Goal: Task Accomplishment & Management: Manage account settings

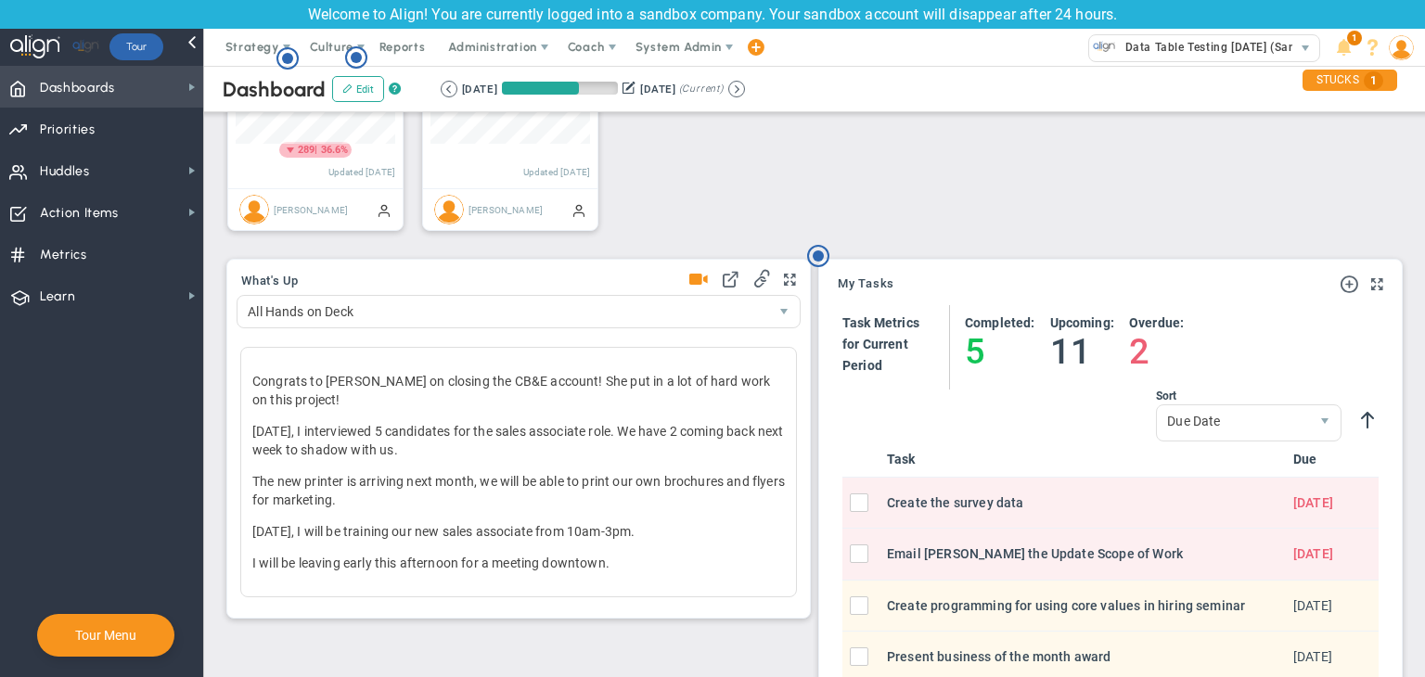
click at [134, 97] on span "Dashboards Dashboards" at bounding box center [101, 87] width 203 height 42
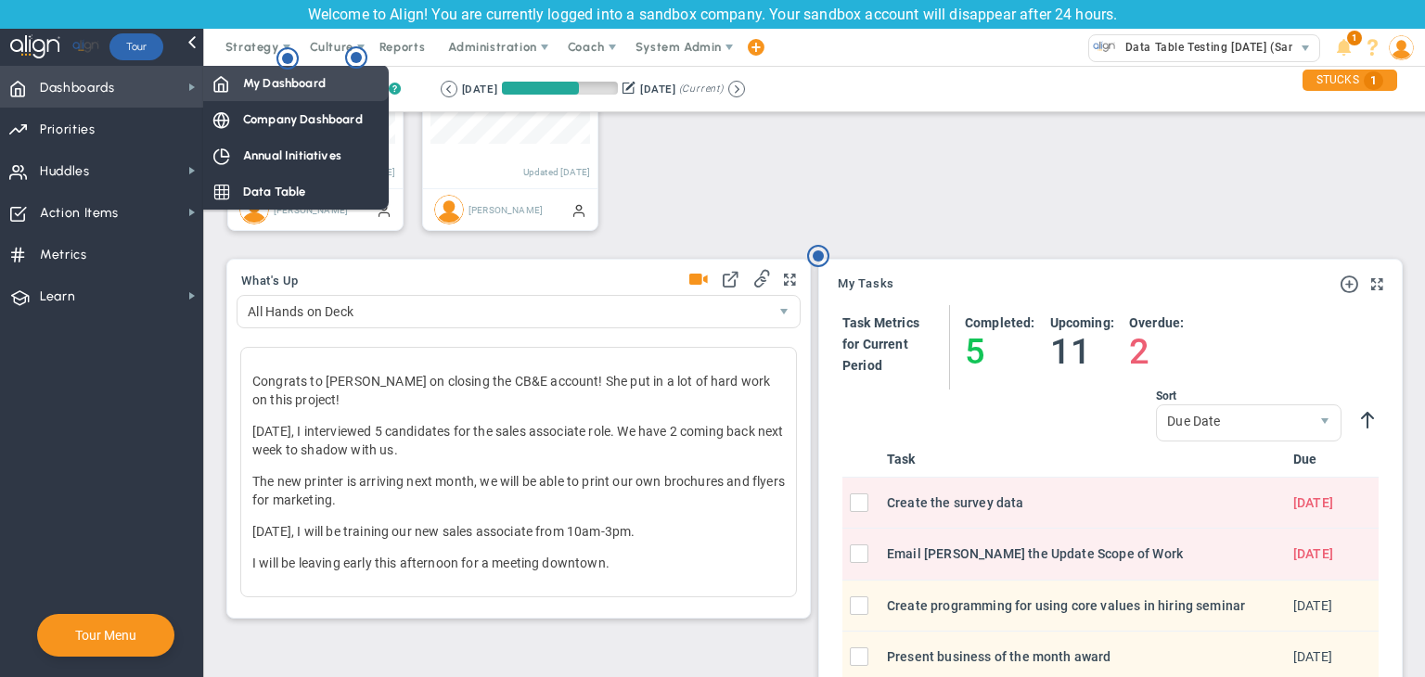
click at [241, 91] on div "My Dashboard" at bounding box center [296, 83] width 186 height 36
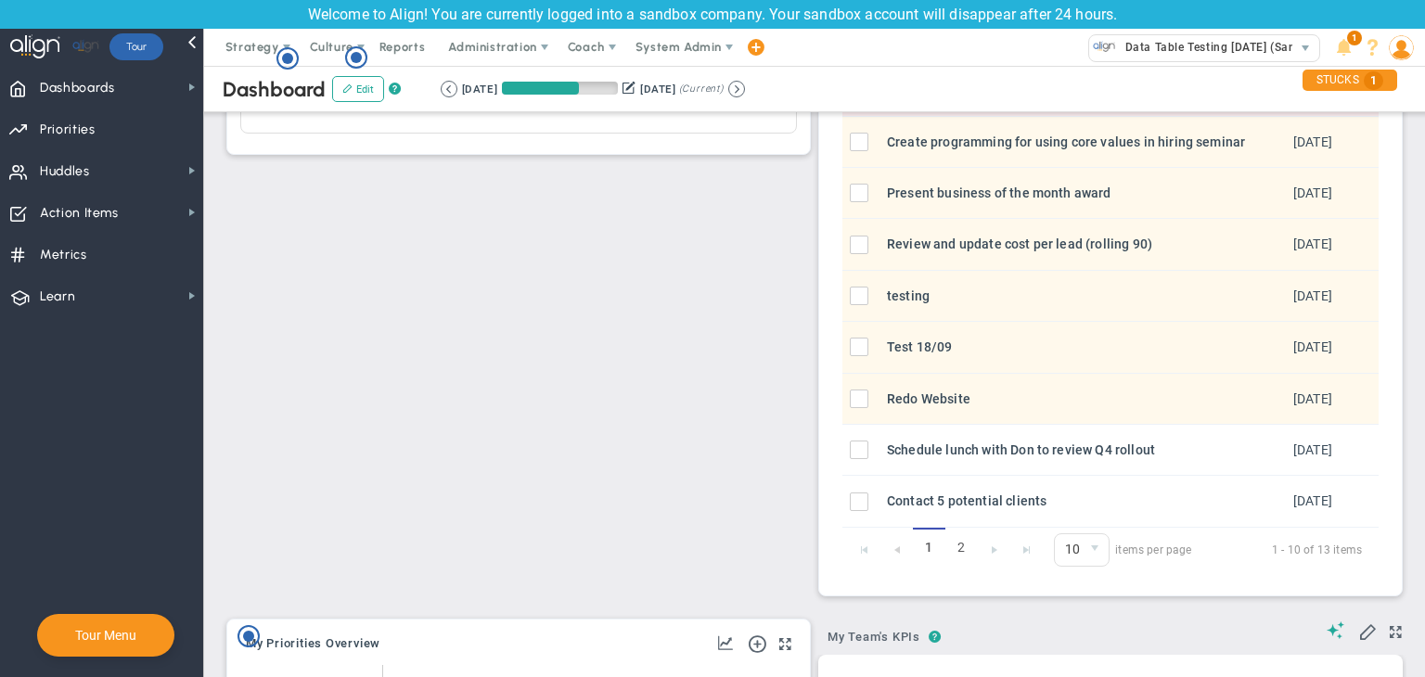
scroll to position [742, 0]
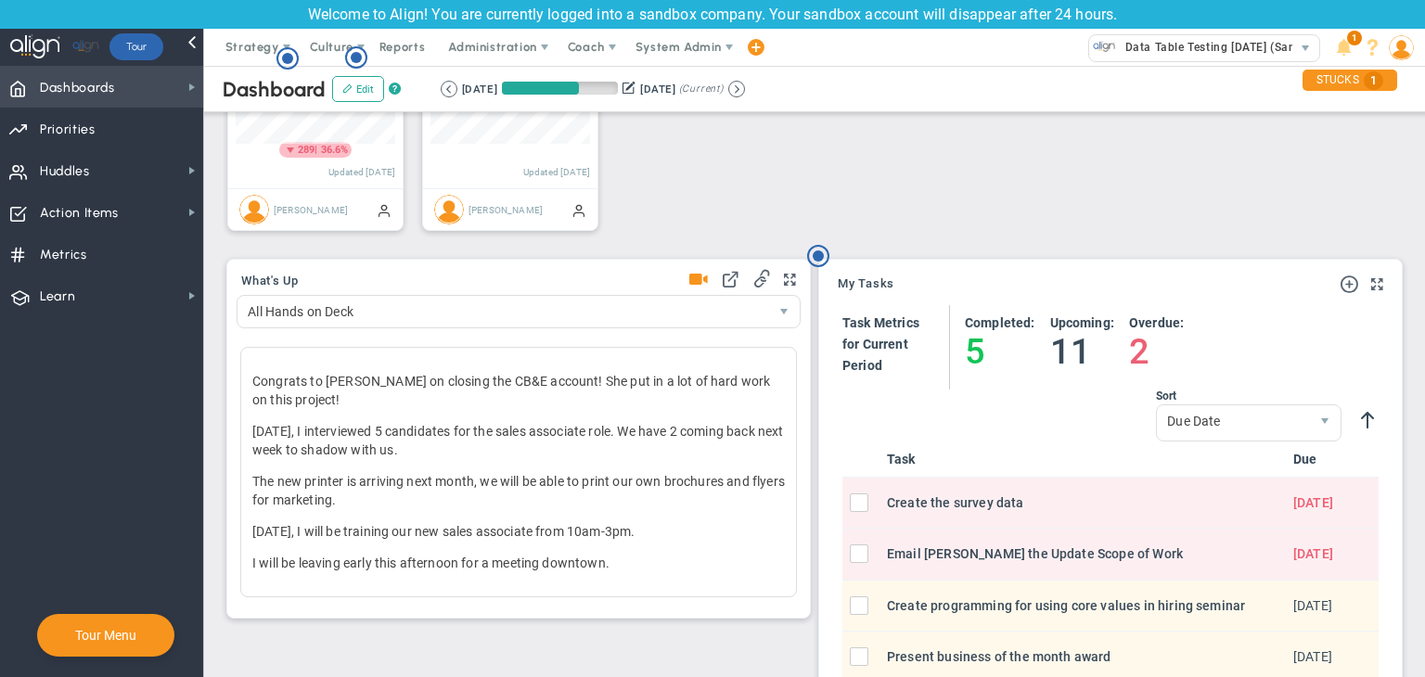
click at [166, 96] on span "Dashboards Dashboards" at bounding box center [101, 87] width 203 height 42
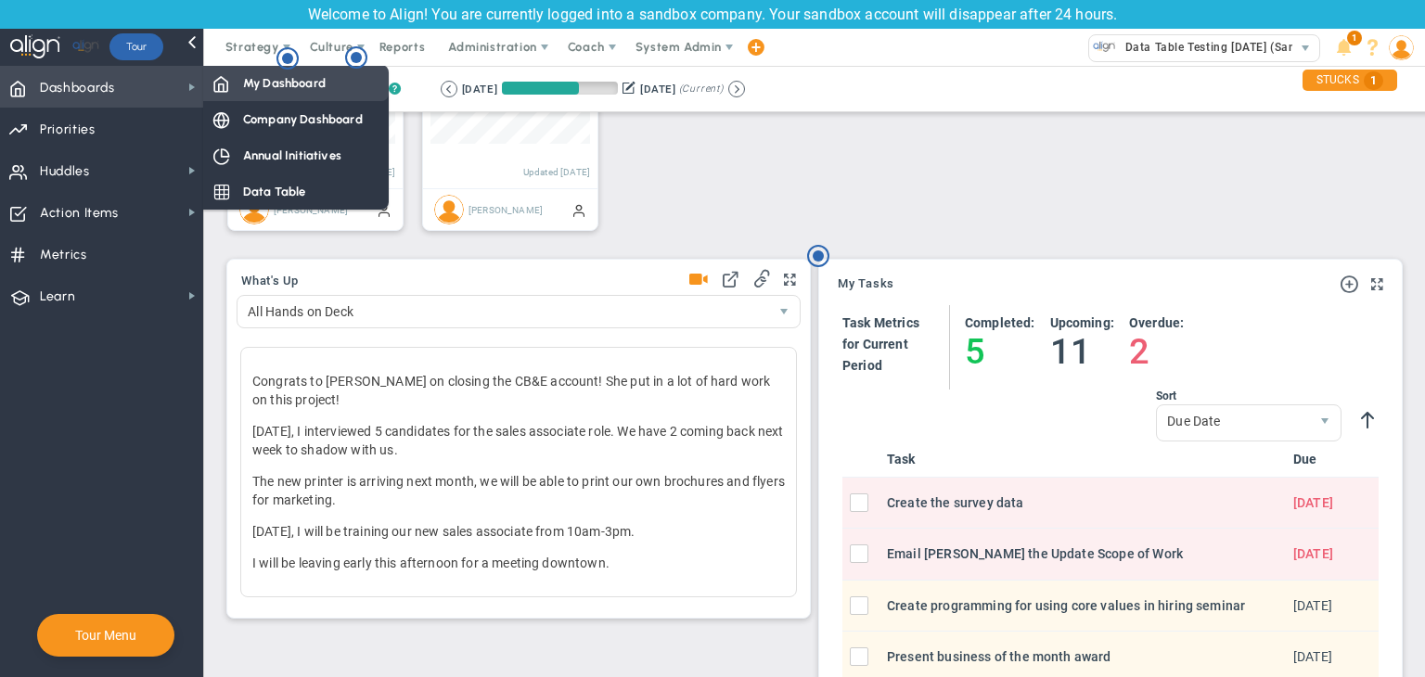
click at [255, 96] on div "My Dashboard" at bounding box center [296, 83] width 186 height 36
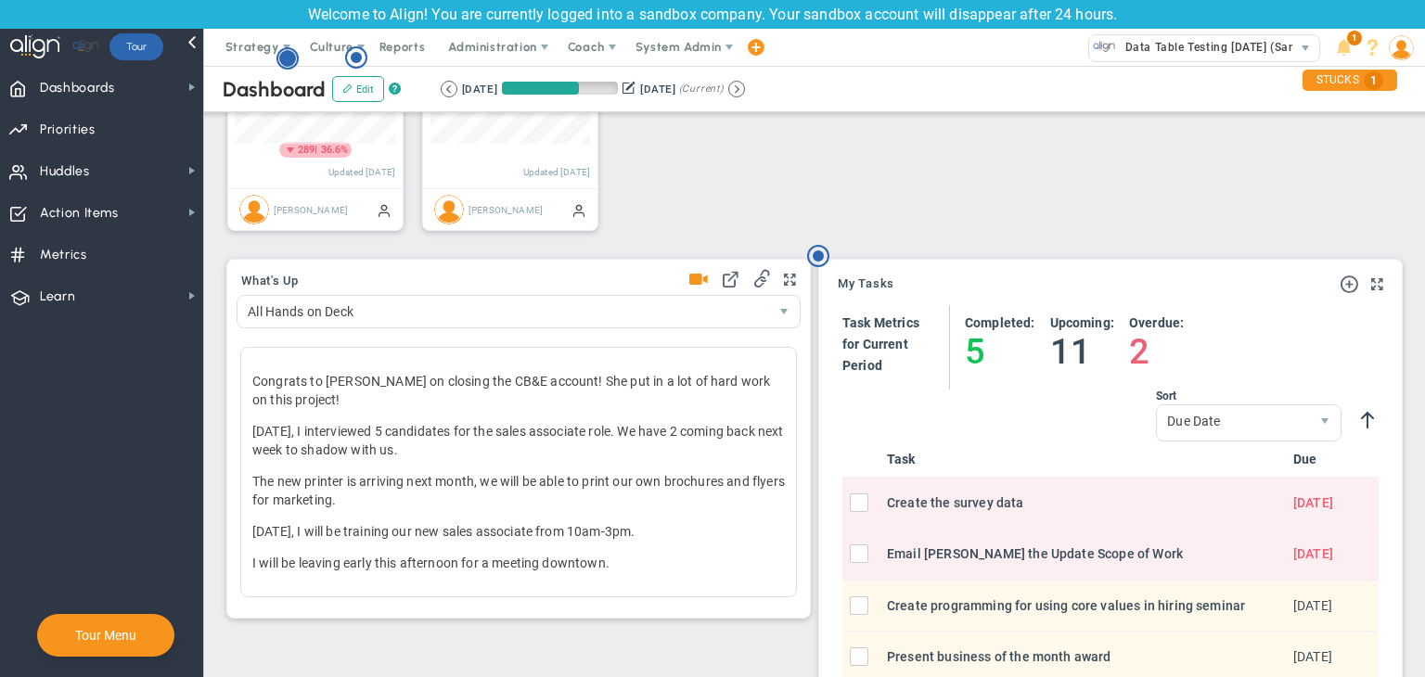
click at [286, 54] on circle "Hotspot (open by clicking or pressing space/enter)" at bounding box center [287, 58] width 17 height 17
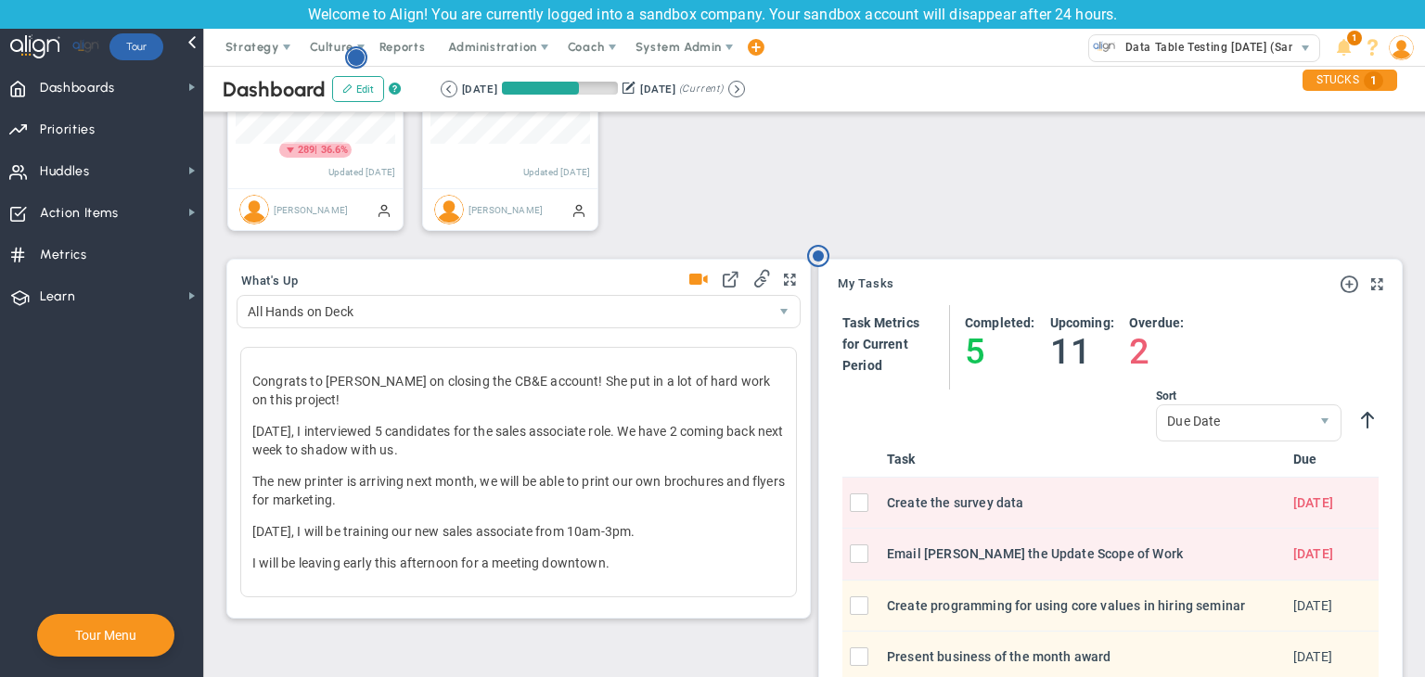
scroll to position [0, 0]
click at [357, 60] on circle "Hotspot (open by clicking or pressing space/enter)" at bounding box center [356, 57] width 17 height 17
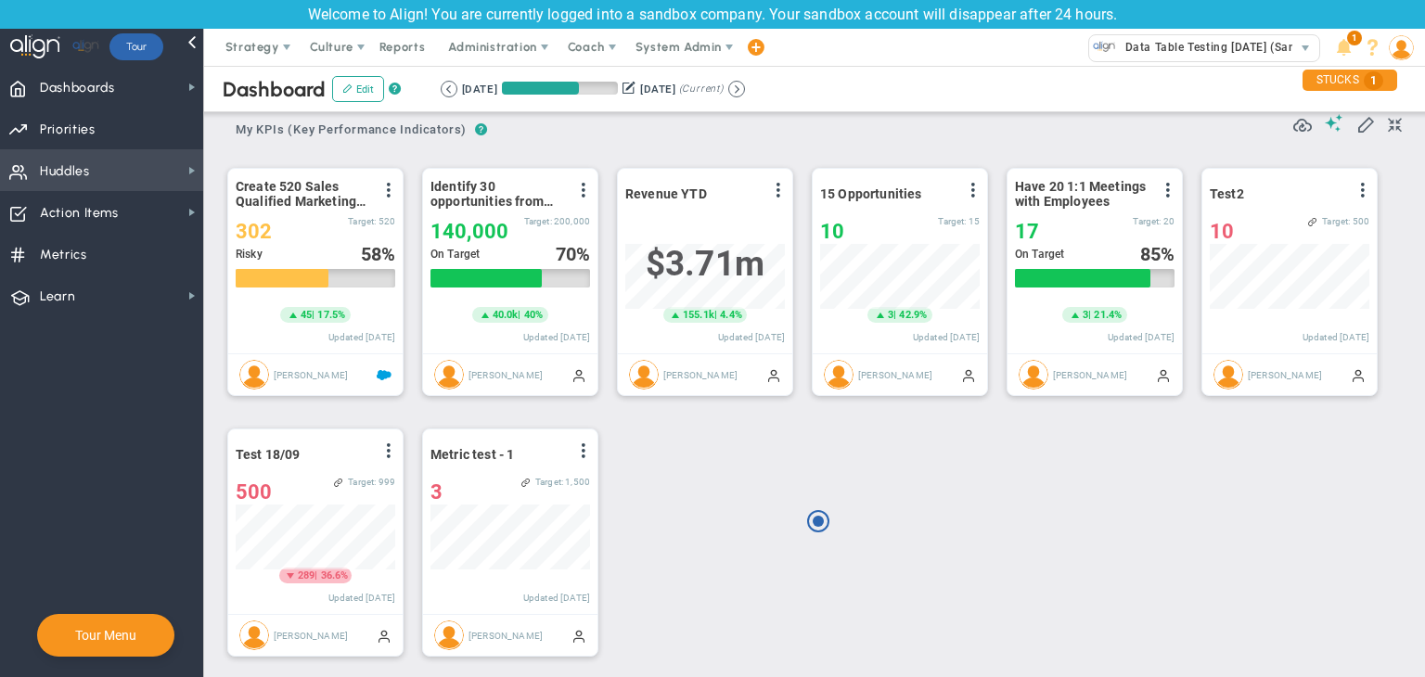
scroll to position [278, 0]
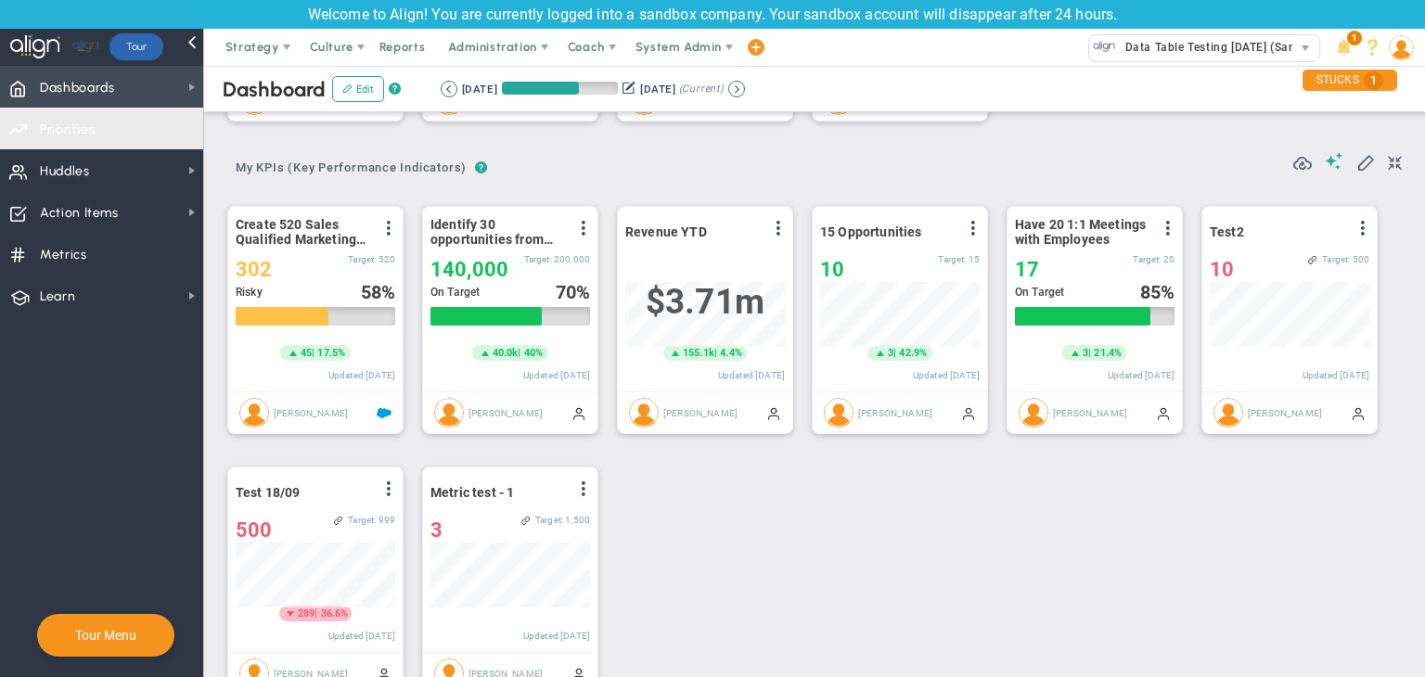
click at [135, 90] on span "Dashboards Dashboards" at bounding box center [101, 87] width 203 height 42
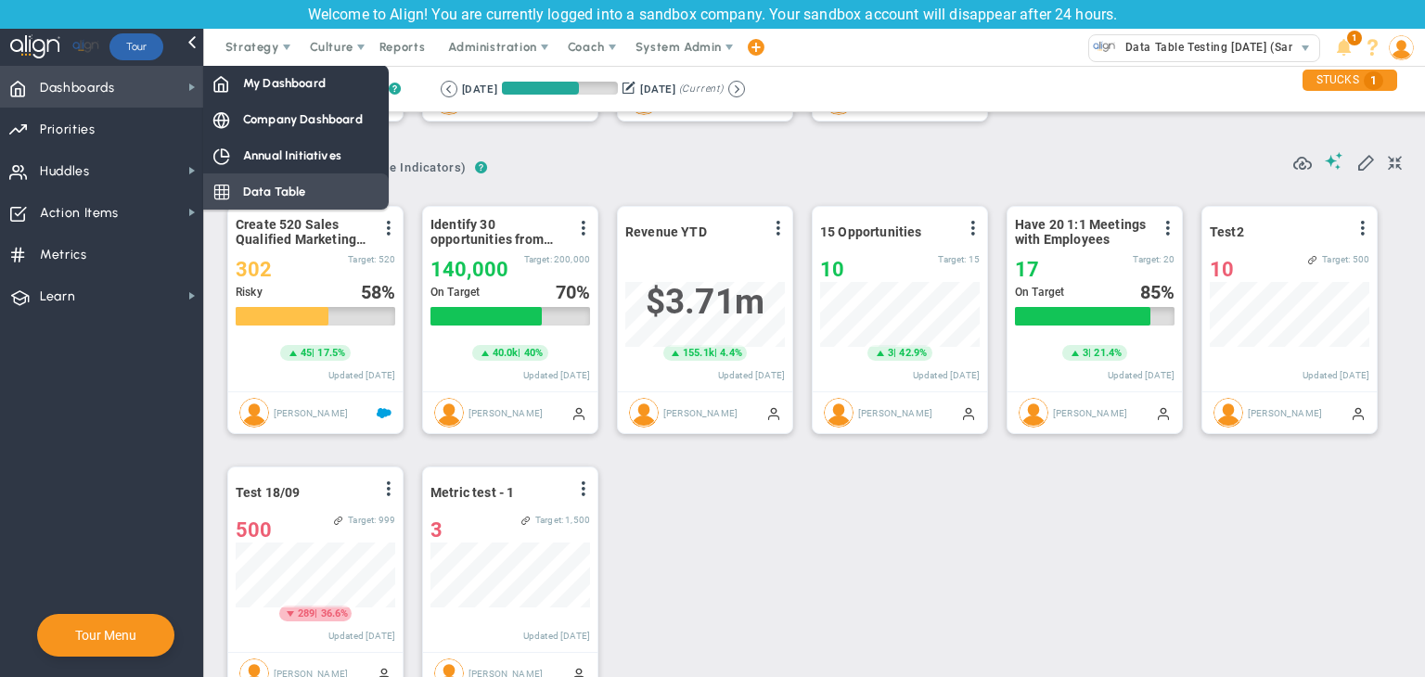
click at [304, 179] on div "Data Table" at bounding box center [296, 192] width 186 height 36
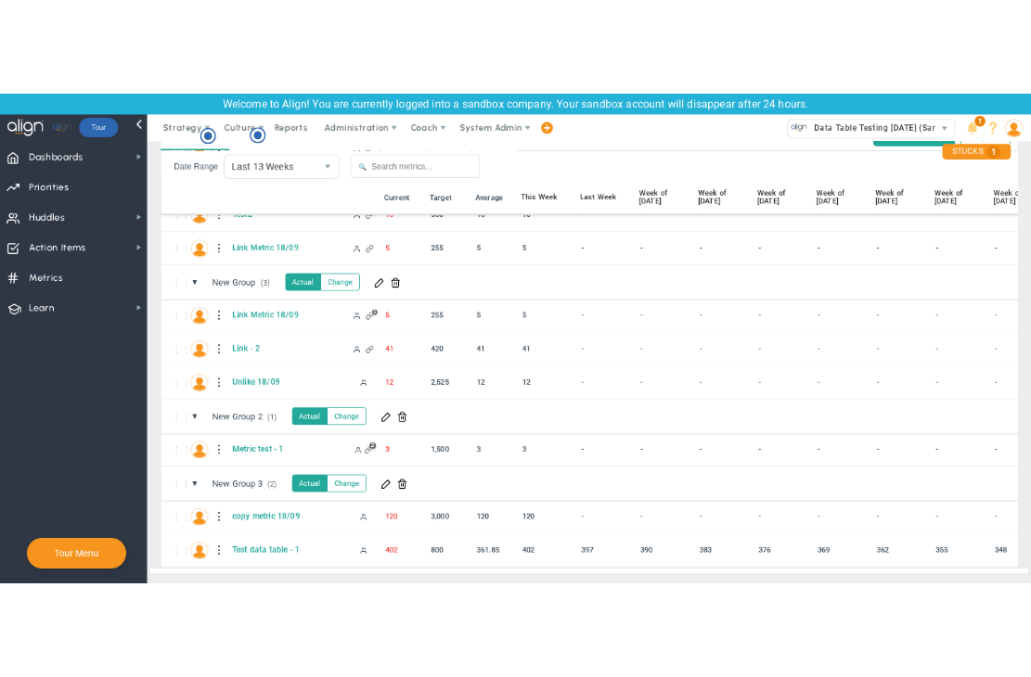
scroll to position [90, 0]
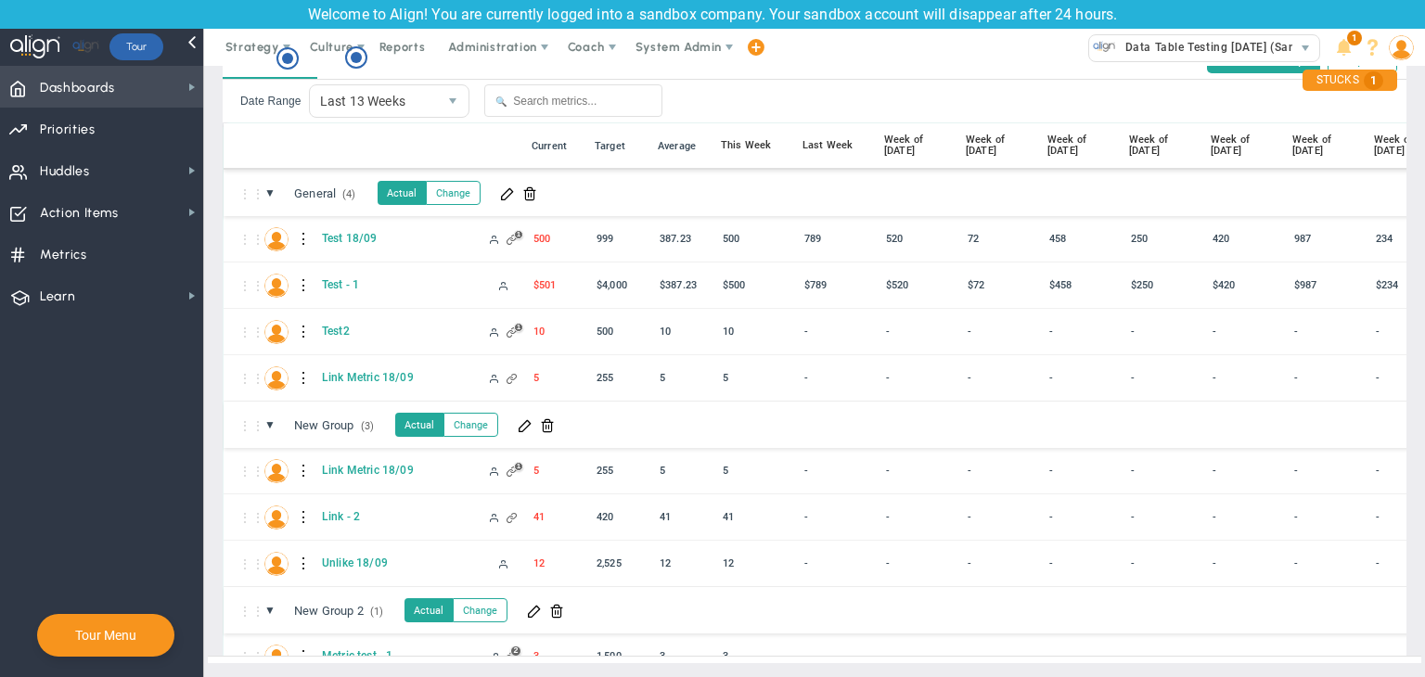
click at [134, 86] on span "Dashboards Dashboards" at bounding box center [101, 87] width 203 height 42
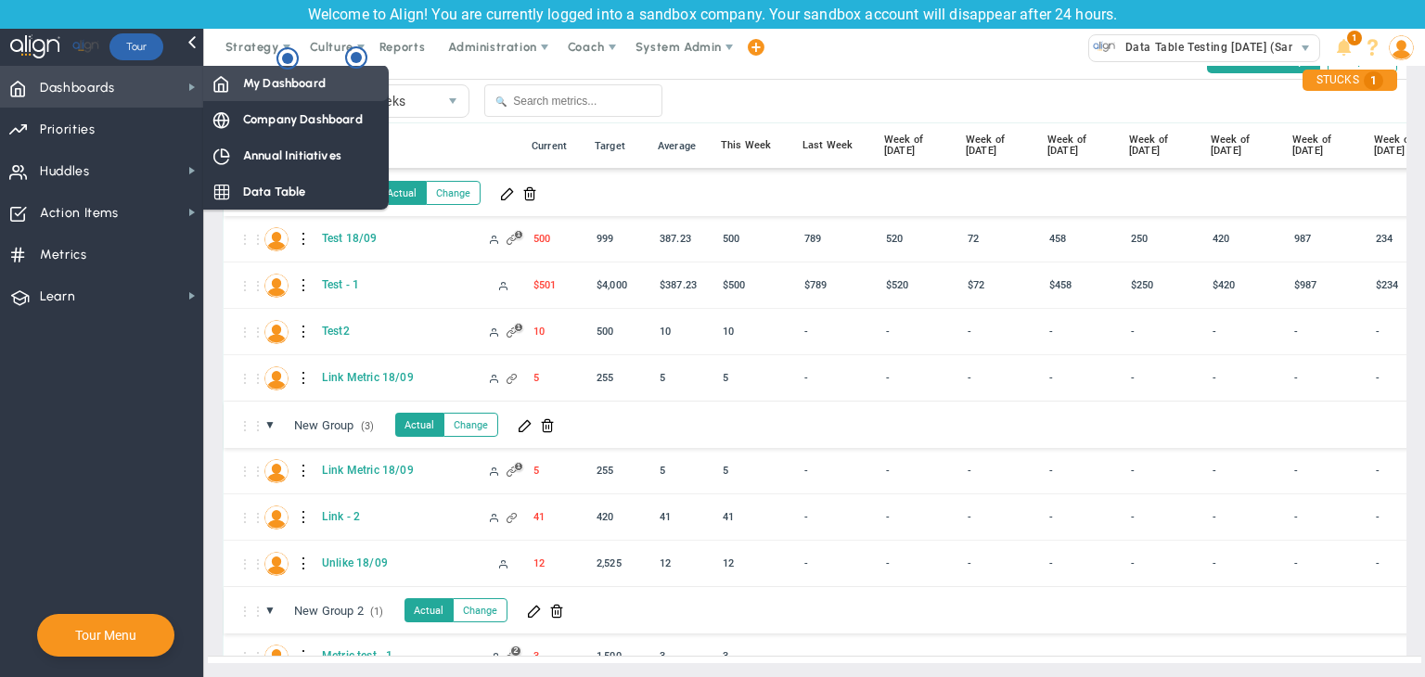
click at [229, 79] on span at bounding box center [220, 82] width 17 height 17
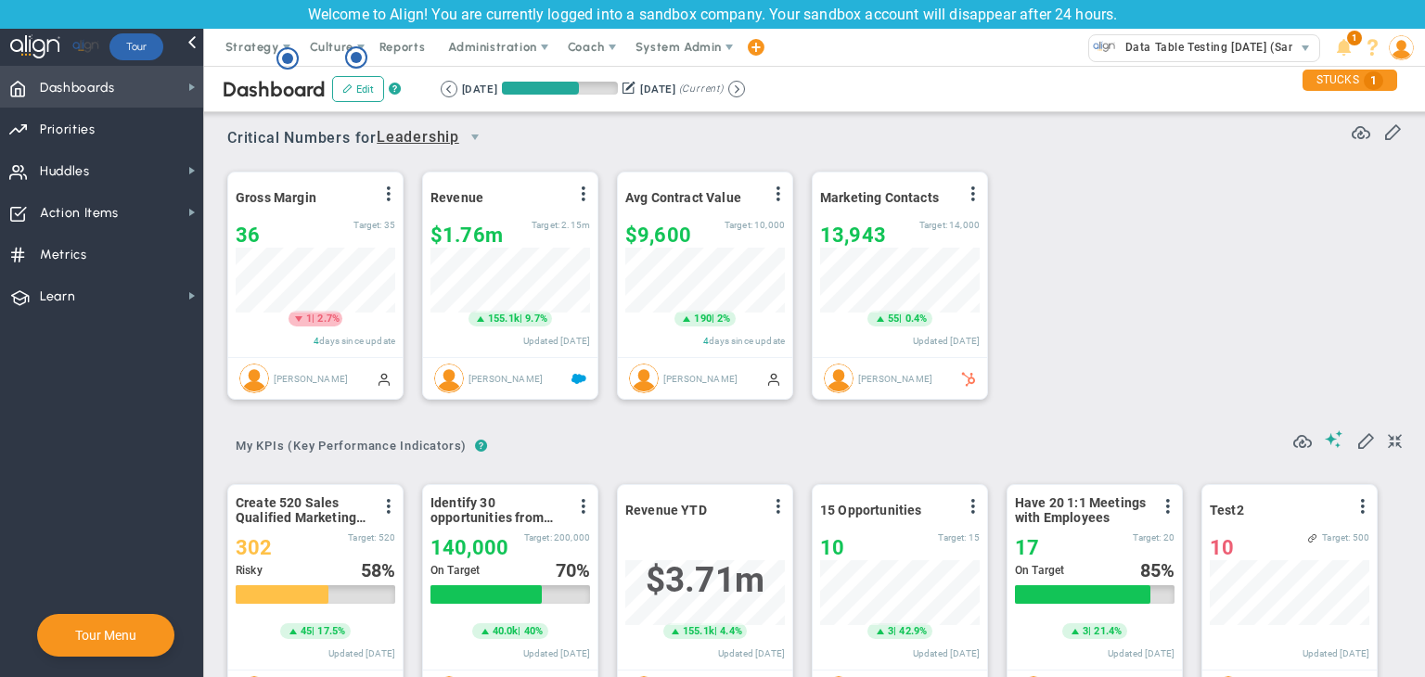
click at [172, 98] on span "Dashboards Dashboards" at bounding box center [101, 87] width 203 height 42
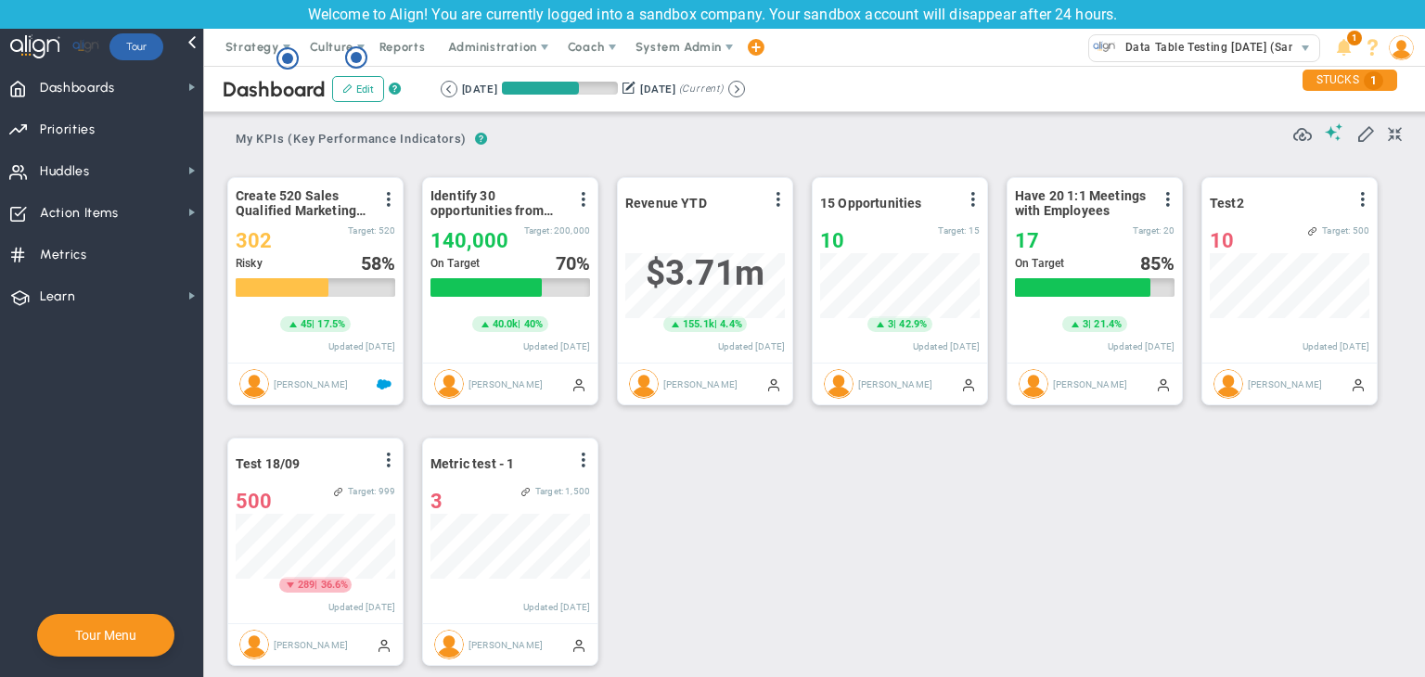
scroll to position [464, 0]
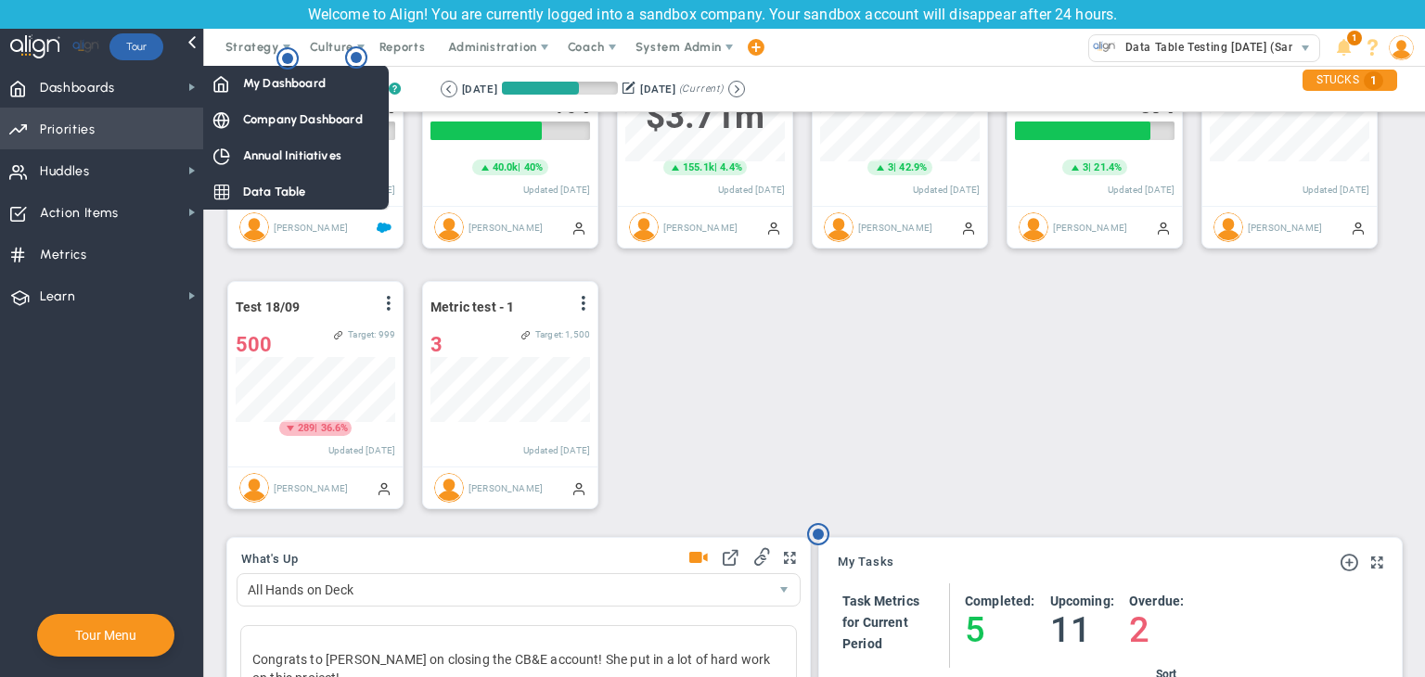
click at [94, 142] on span "Priorities Projects OKR Tree Priorities Projects OKRs" at bounding box center [101, 129] width 203 height 42
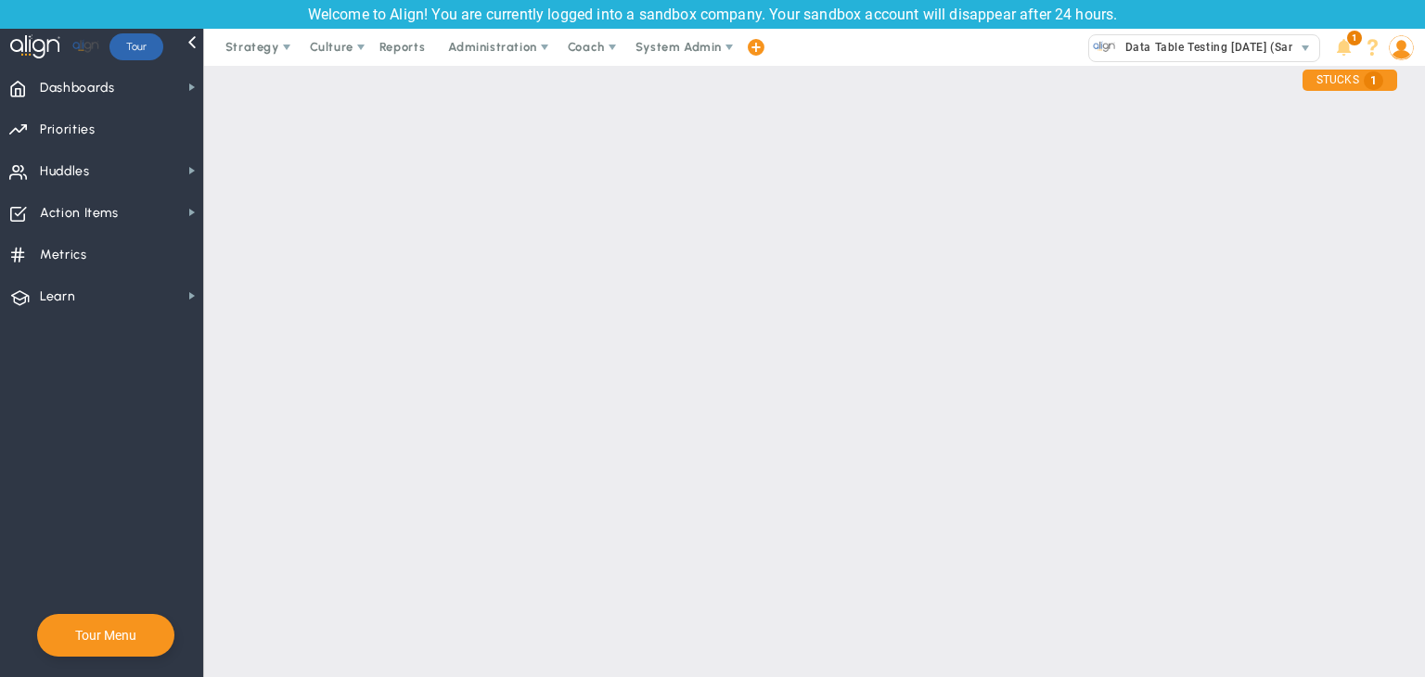
scroll to position [0, 0]
checkbox input "false"
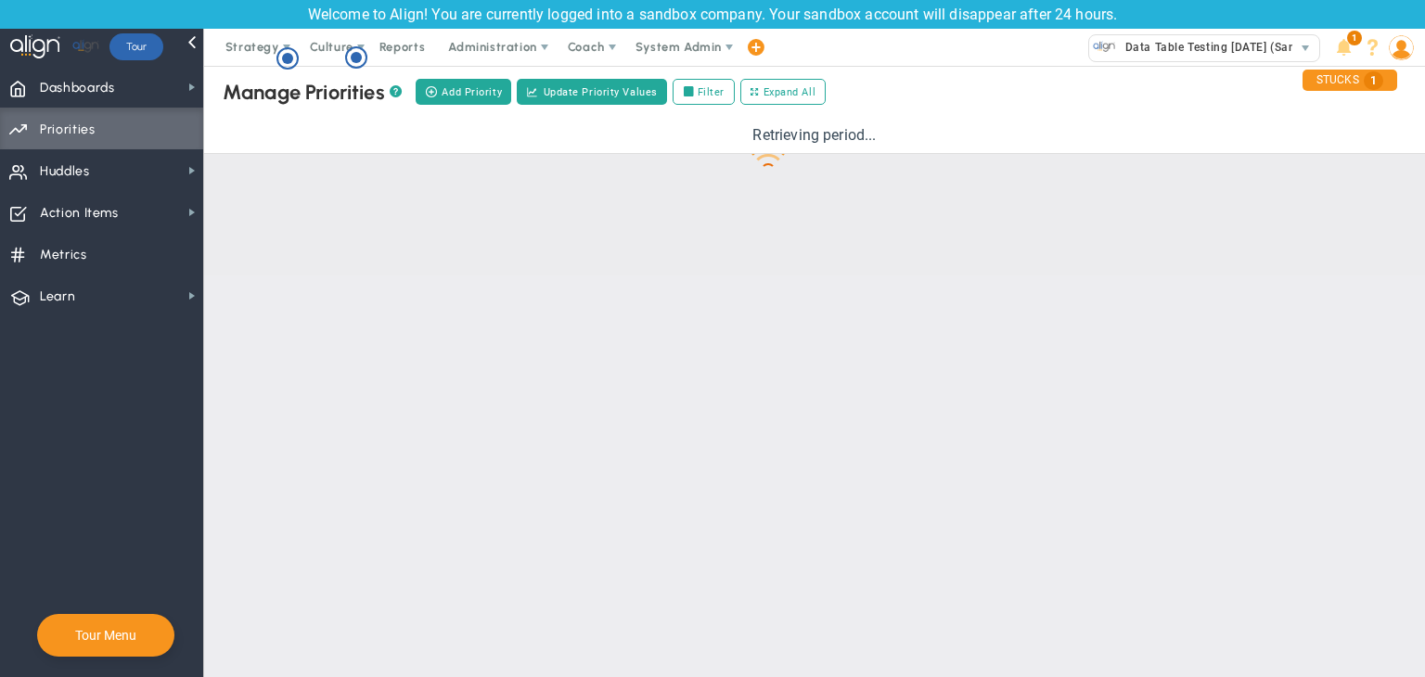
click at [126, 135] on span "Priorities Projects OKR Tree Priorities Projects OKRs" at bounding box center [101, 129] width 203 height 42
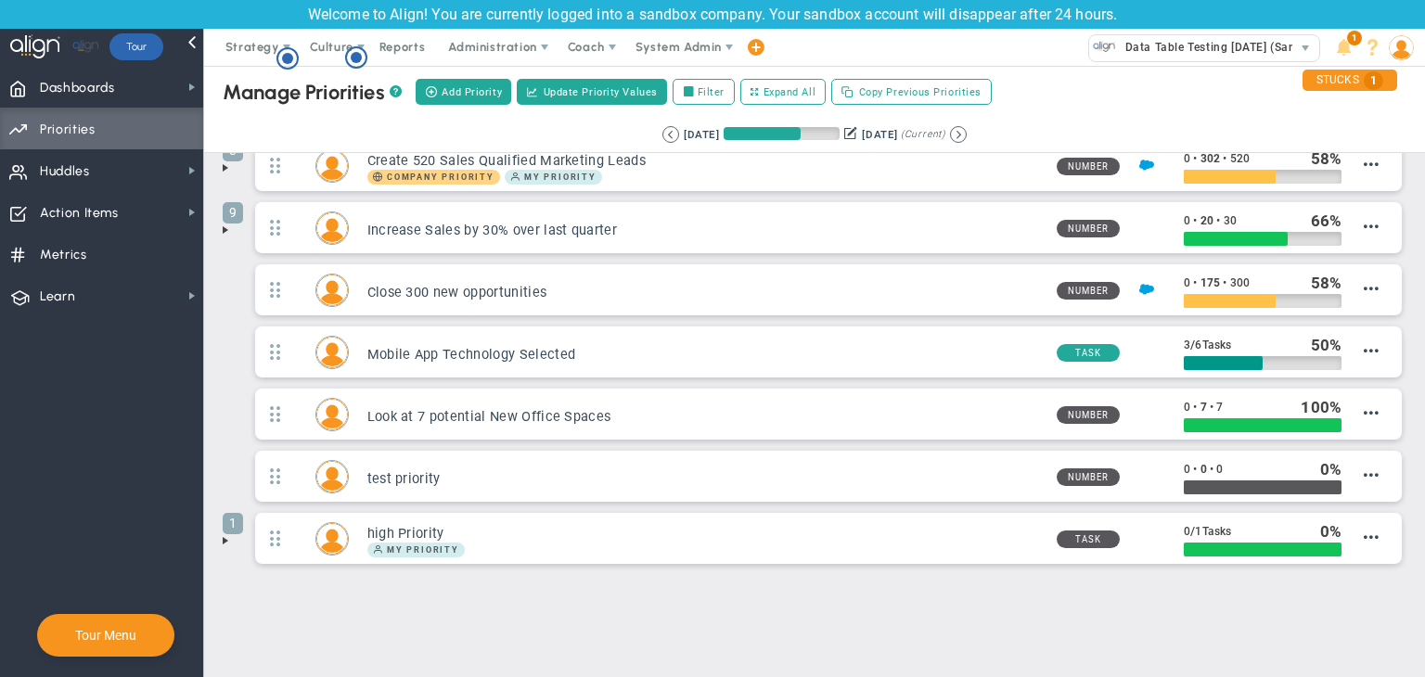
drag, startPoint x: 224, startPoint y: 542, endPoint x: 241, endPoint y: 543, distance: 17.7
click at [226, 543] on span at bounding box center [225, 541] width 15 height 15
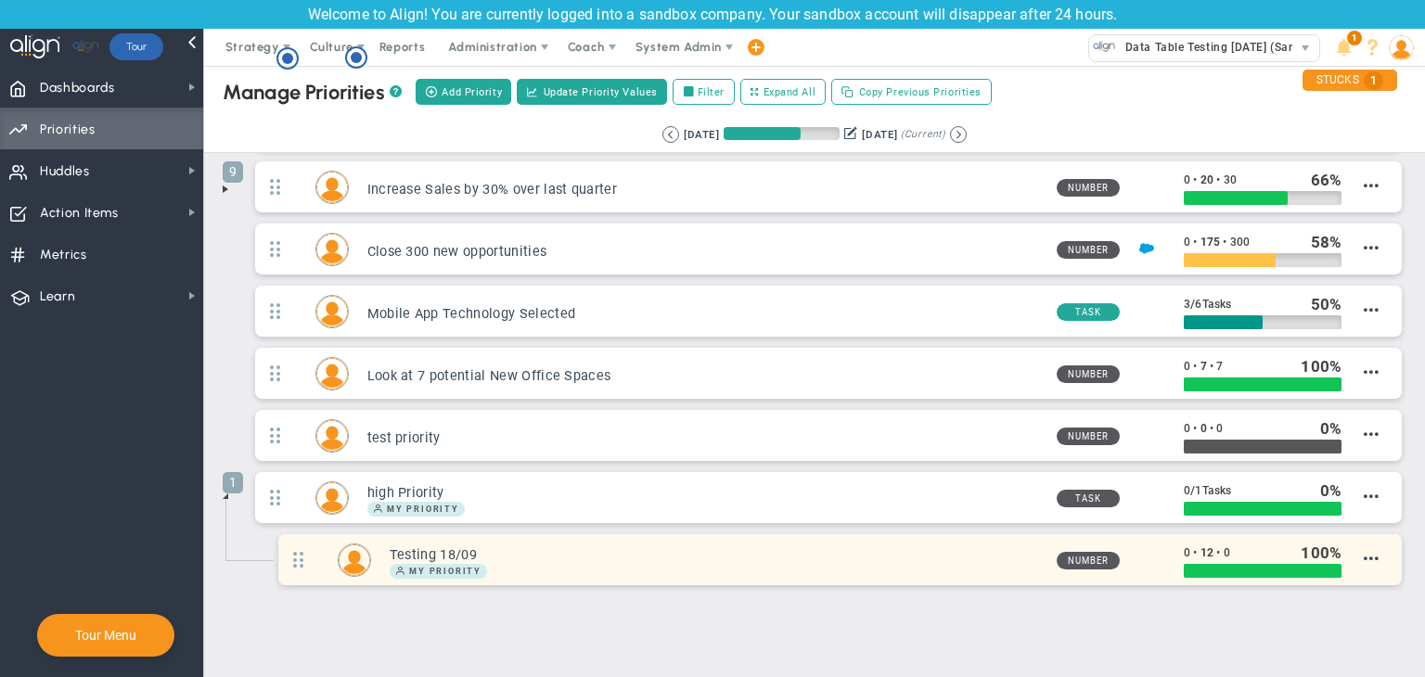
scroll to position [277, 0]
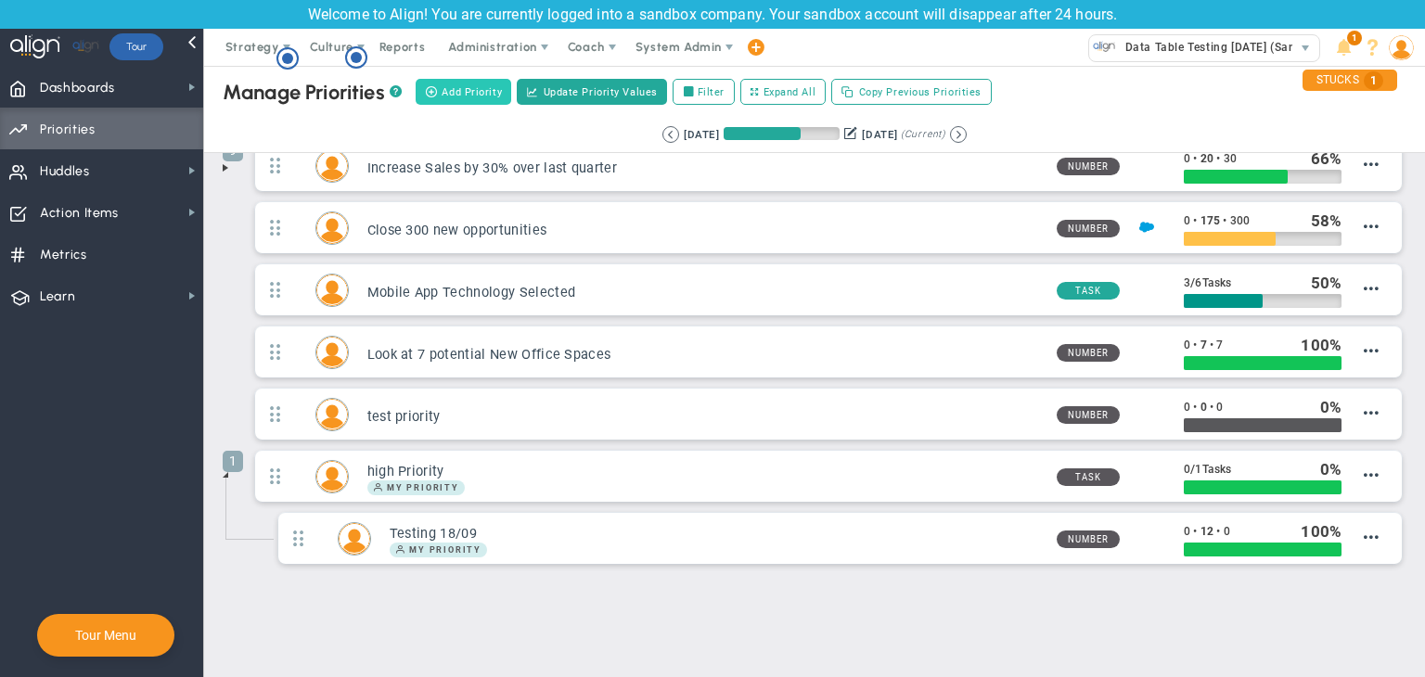
click at [445, 91] on span "Add Priority" at bounding box center [472, 92] width 60 height 16
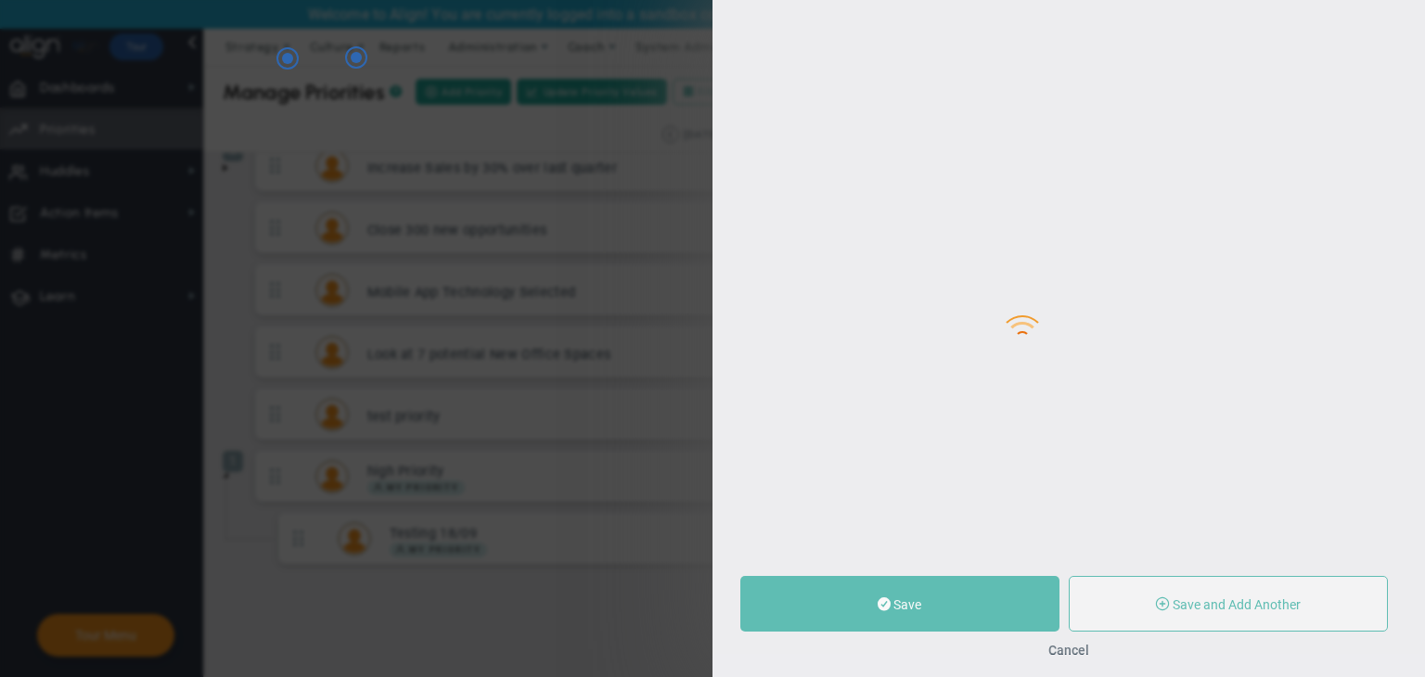
type input "[PERSON_NAME]"
type input "0"
radio input "true"
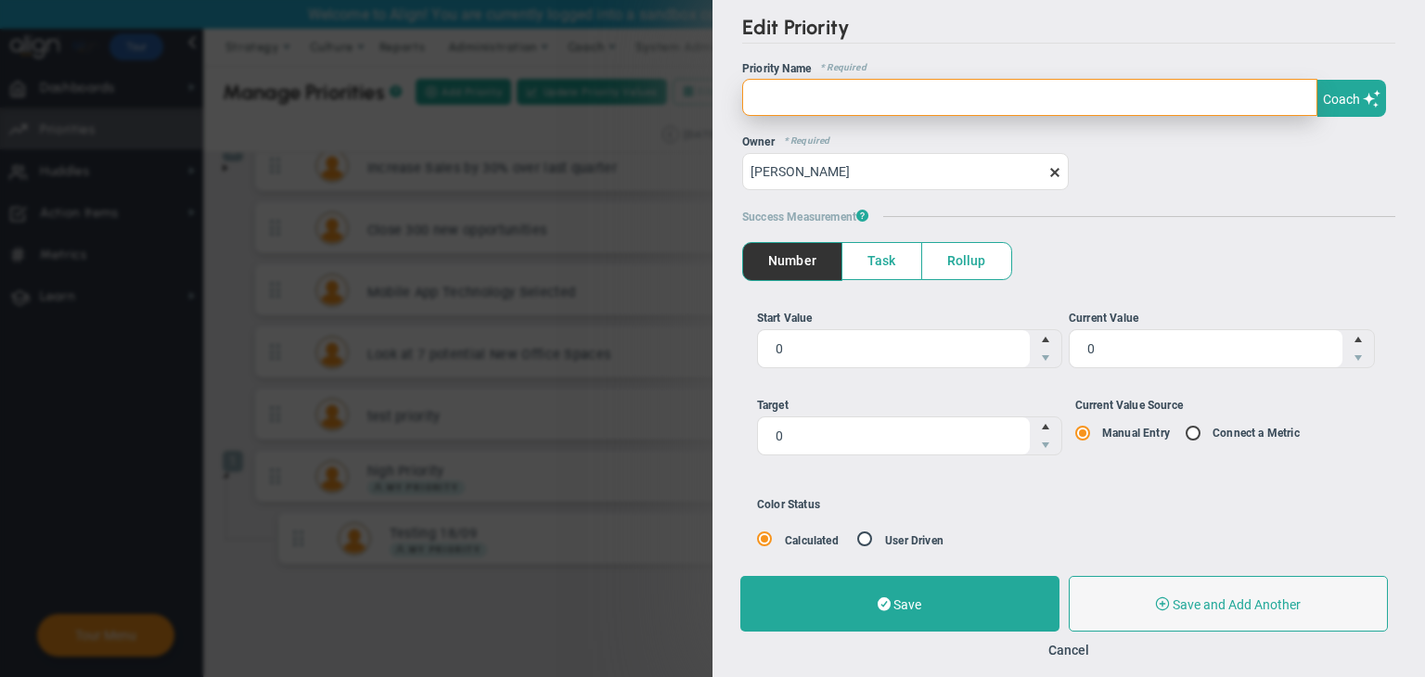
click at [811, 105] on input "text" at bounding box center [1029, 97] width 575 height 37
type input "Low Priority"
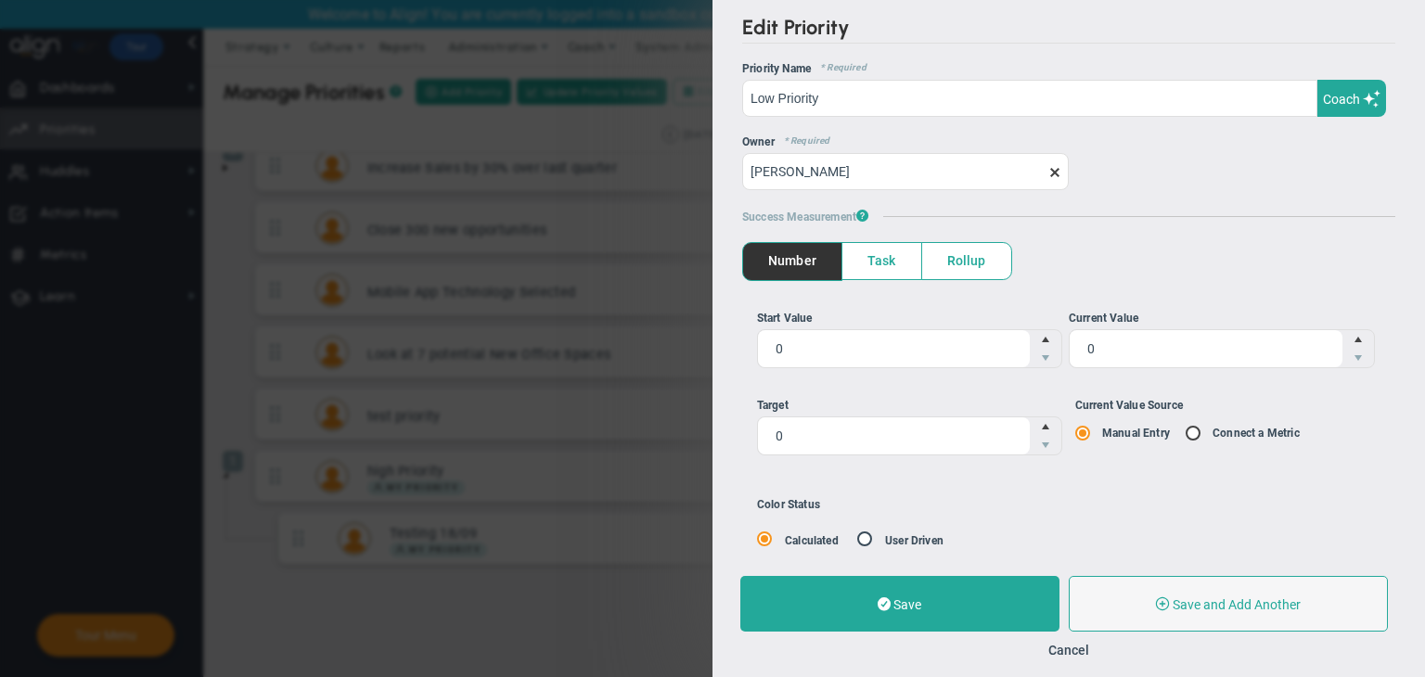
click at [855, 263] on span "Task" at bounding box center [881, 261] width 79 height 36
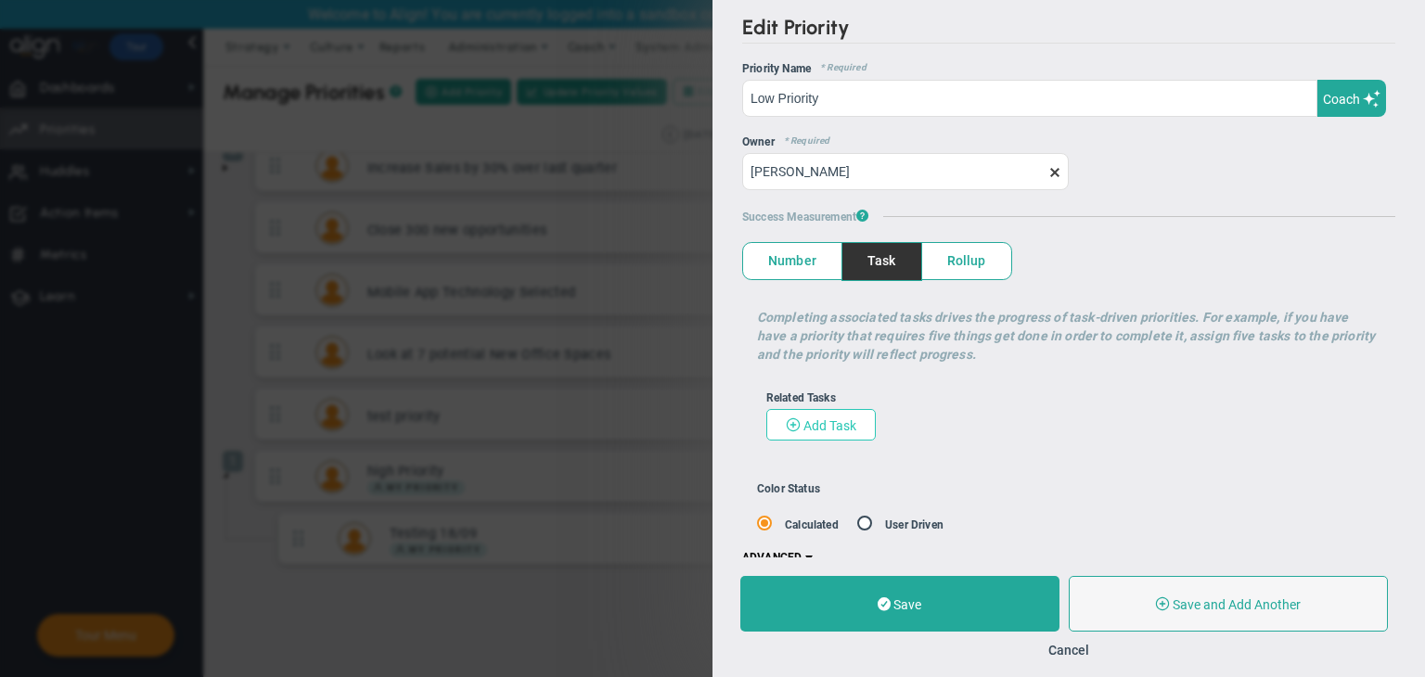
click at [856, 418] on button "Add Task" at bounding box center [820, 425] width 109 height 32
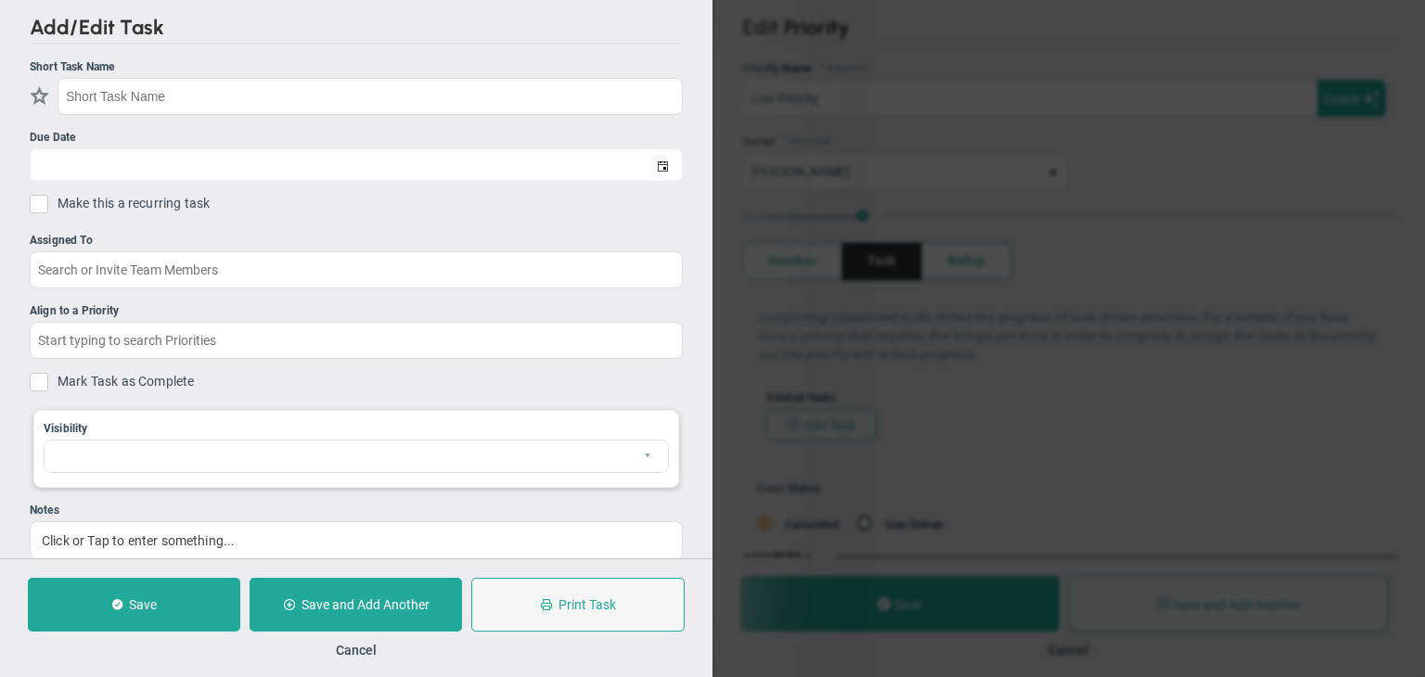
checkbox input "false"
type input "[DATE]"
checkbox input "false"
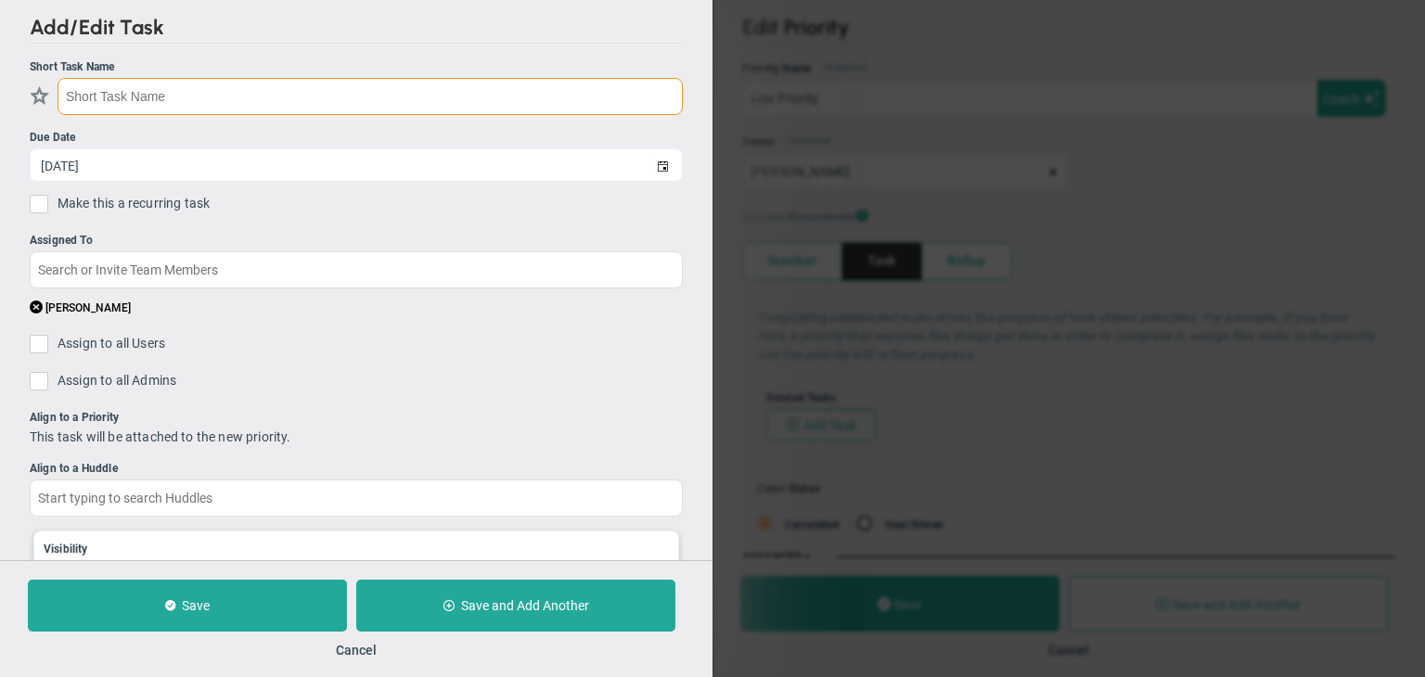
click at [379, 101] on input "text" at bounding box center [370, 96] width 625 height 37
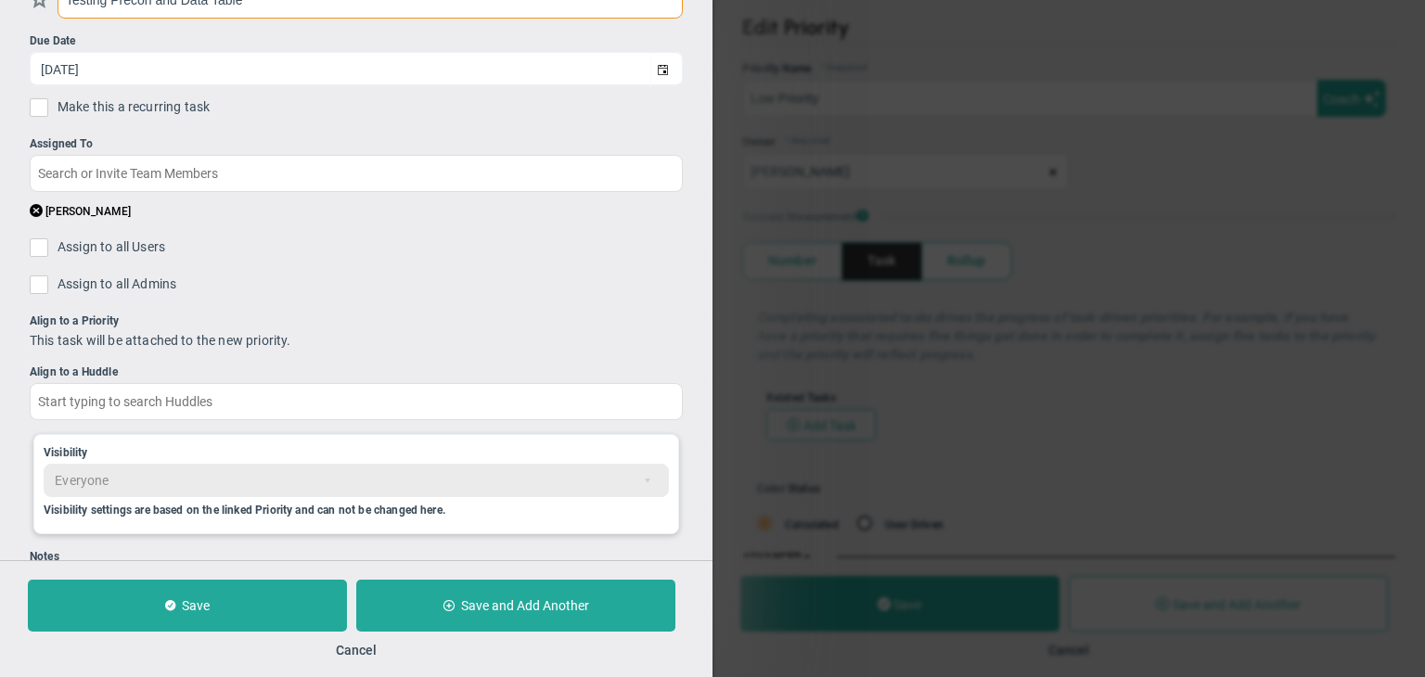
scroll to position [172, 0]
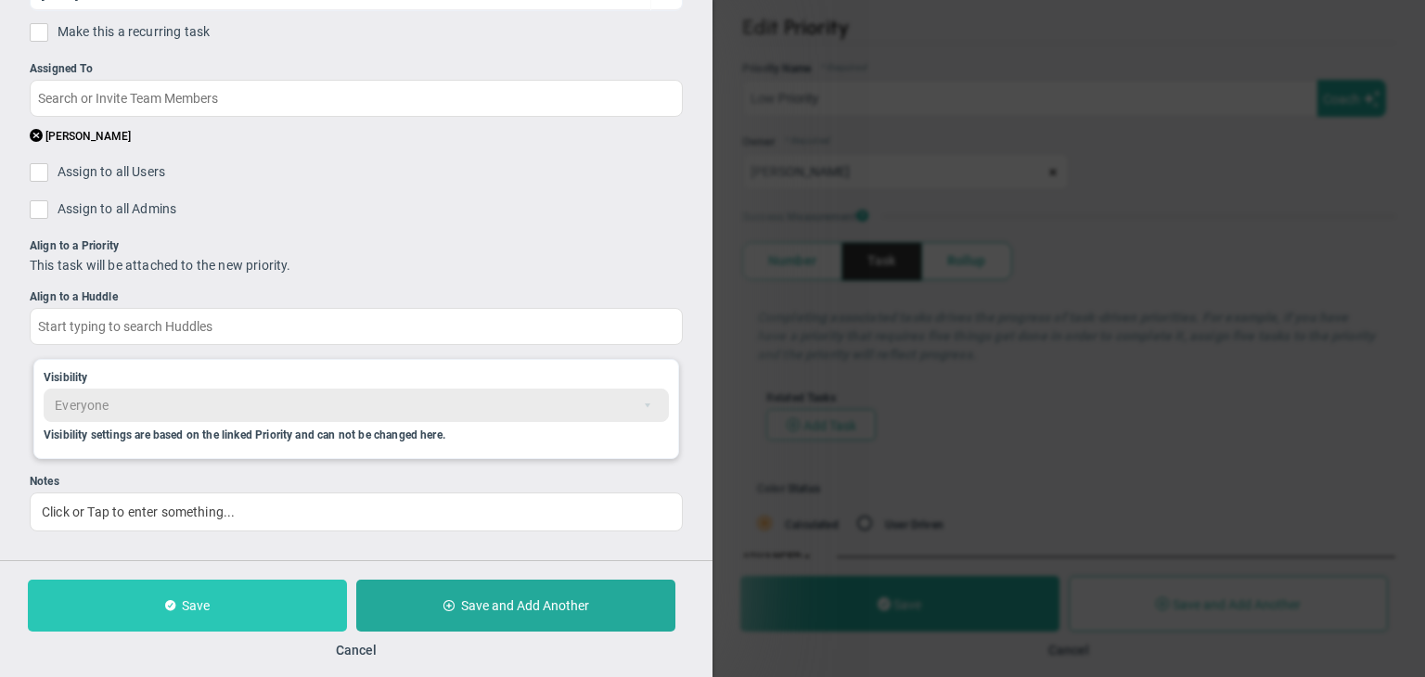
type input "Testing Precon and Data Table"
click at [262, 613] on button "Save" at bounding box center [187, 606] width 319 height 52
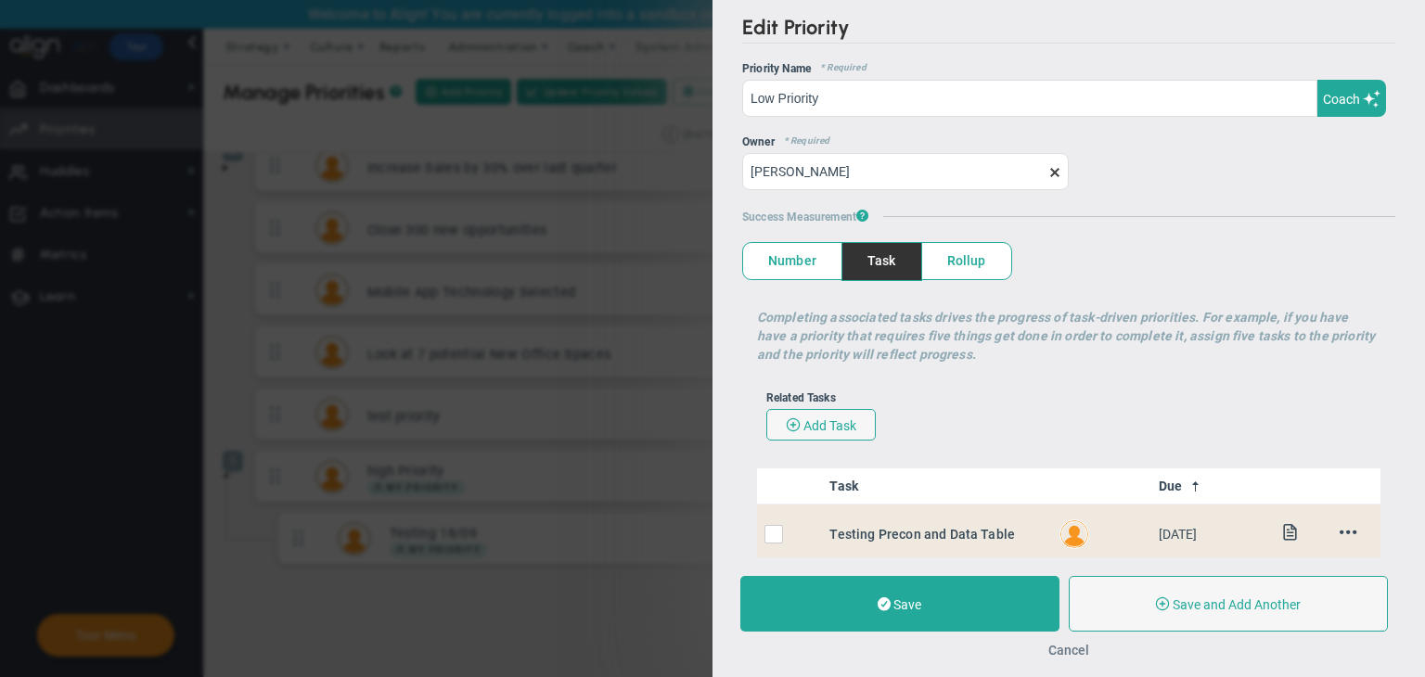
click at [1030, 649] on button "Cancel" at bounding box center [1068, 650] width 41 height 15
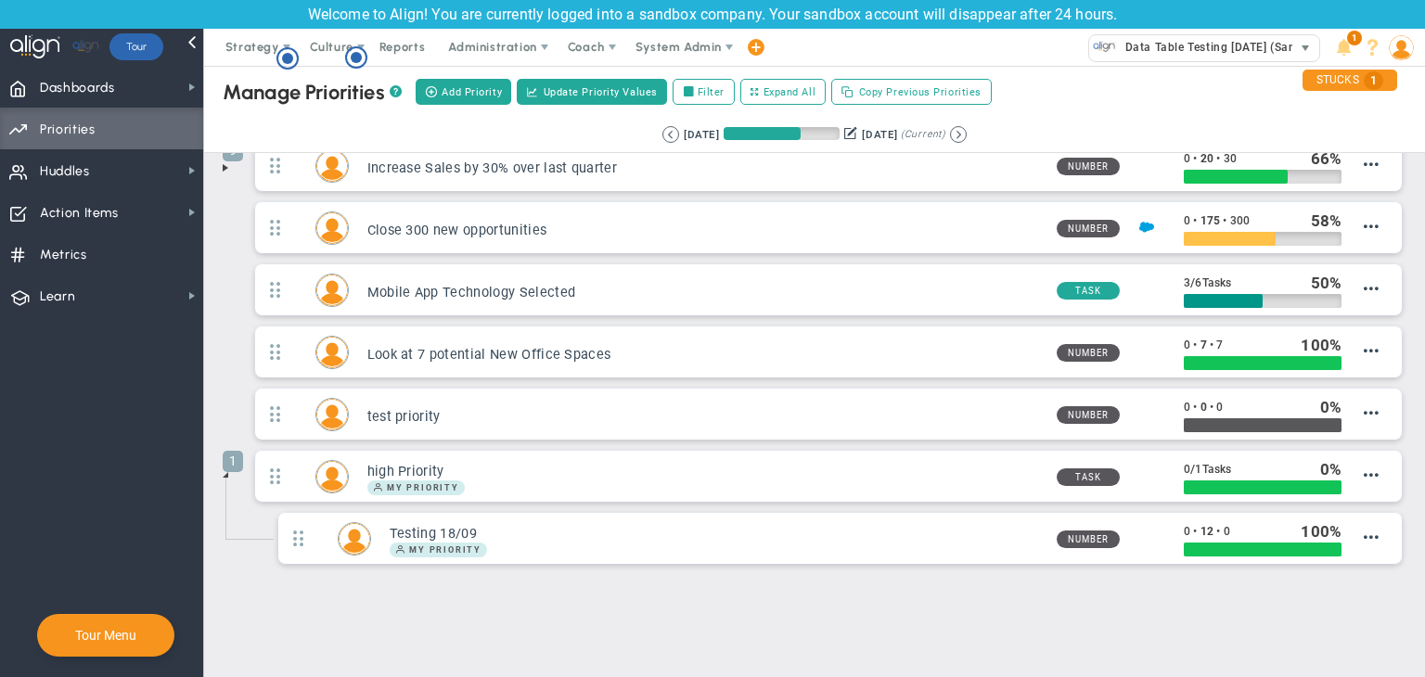
click at [1030, 49] on span "Data Table Testing [DATE] (Sandbox)" at bounding box center [1222, 47] width 212 height 24
click at [148, 84] on span "Dashboards Dashboards" at bounding box center [101, 87] width 203 height 42
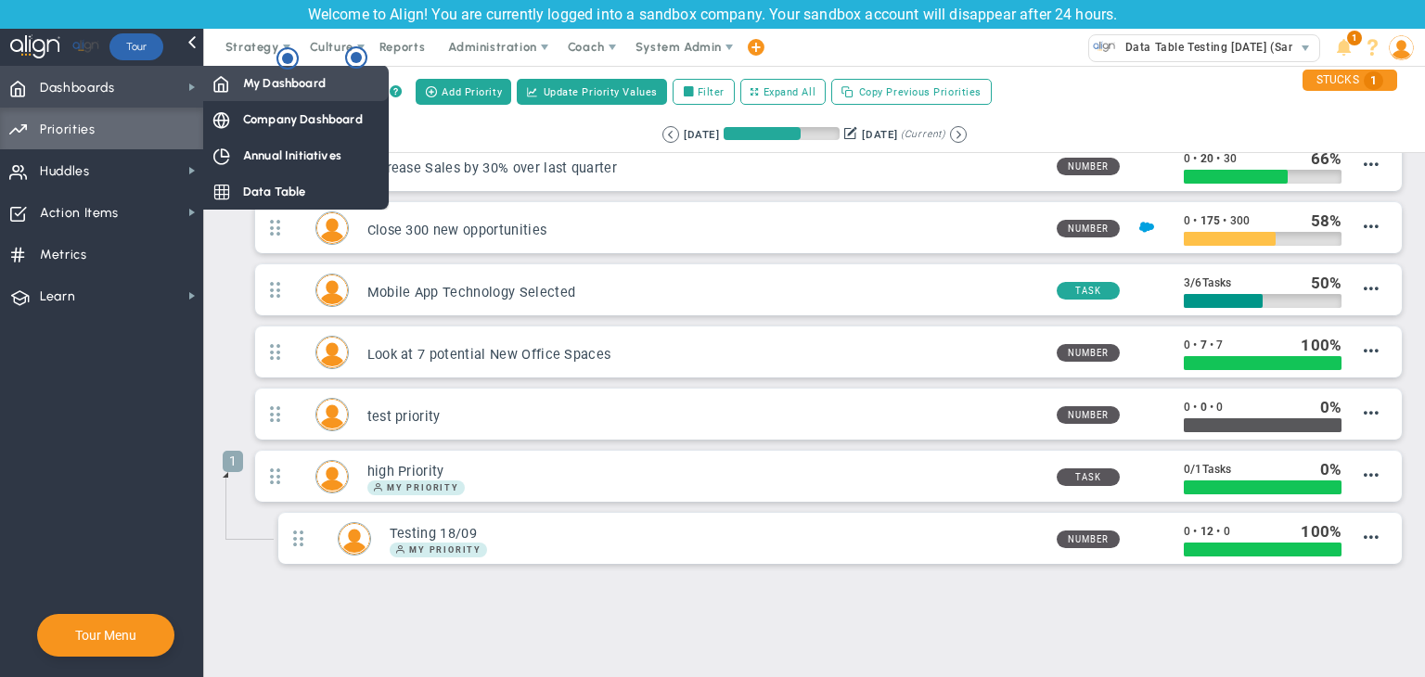
click at [260, 84] on span "My Dashboard" at bounding box center [284, 83] width 83 height 18
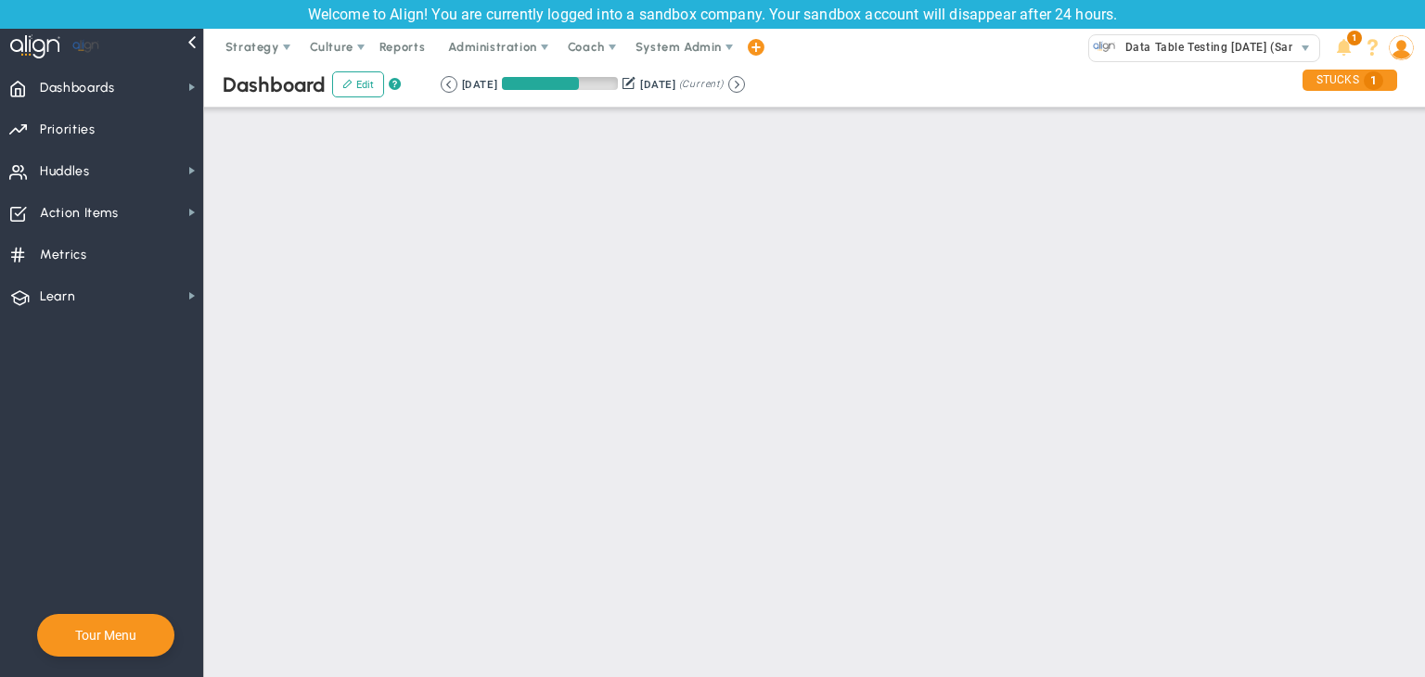
click at [1030, 54] on img at bounding box center [1401, 47] width 25 height 25
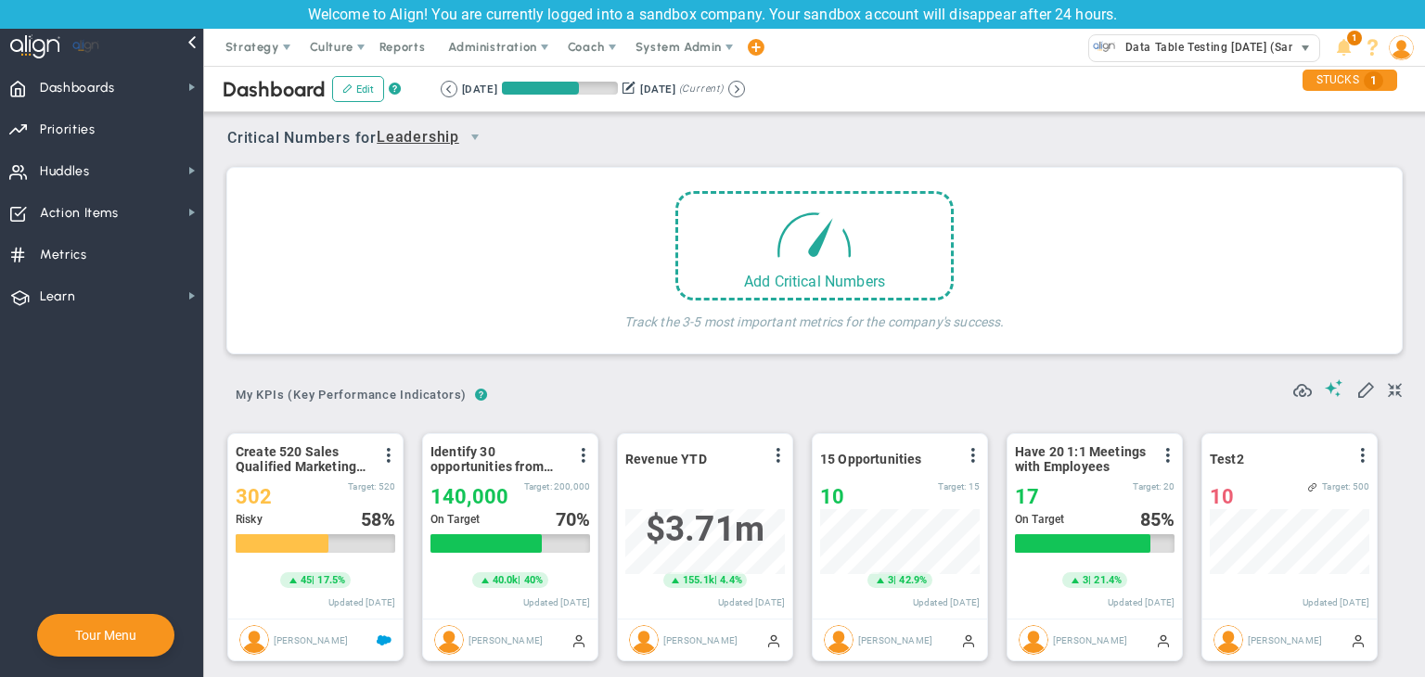
click at [1030, 57] on span "Data Table Testing [DATE] (Sandbox)" at bounding box center [1222, 47] width 212 height 24
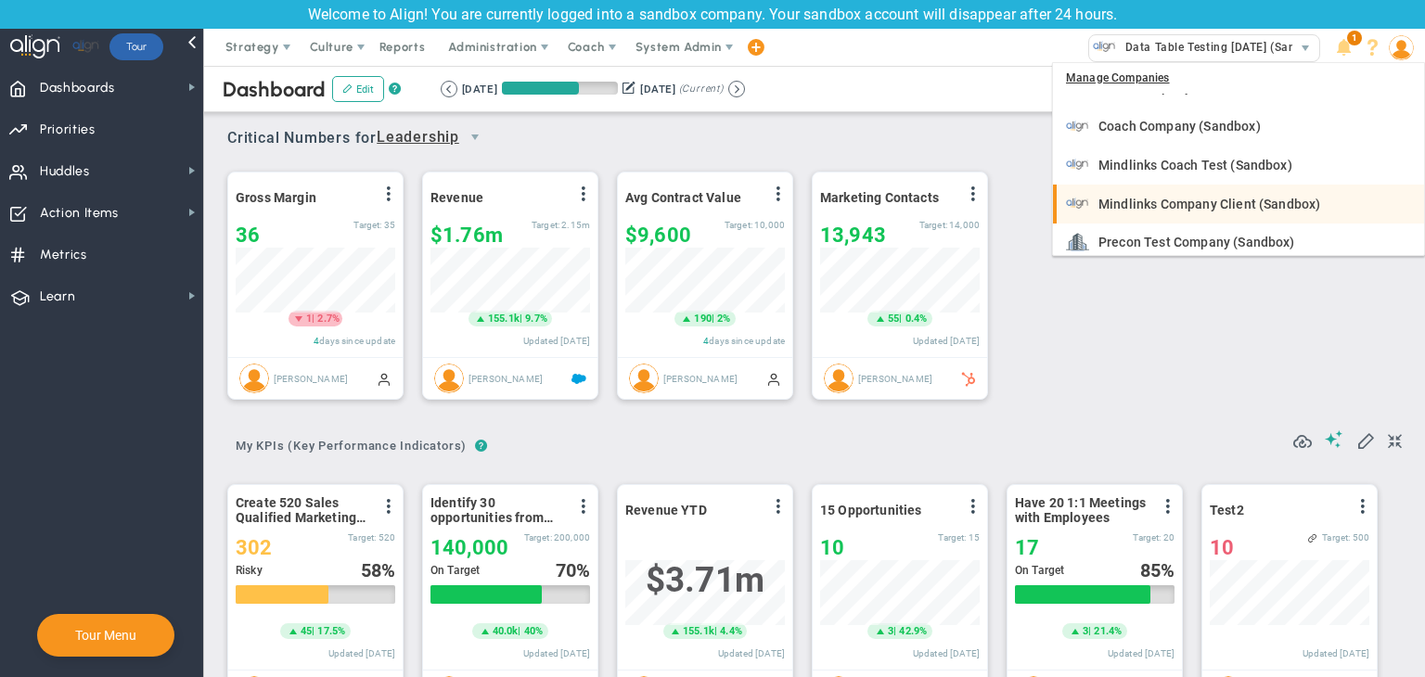
scroll to position [927768, 927673]
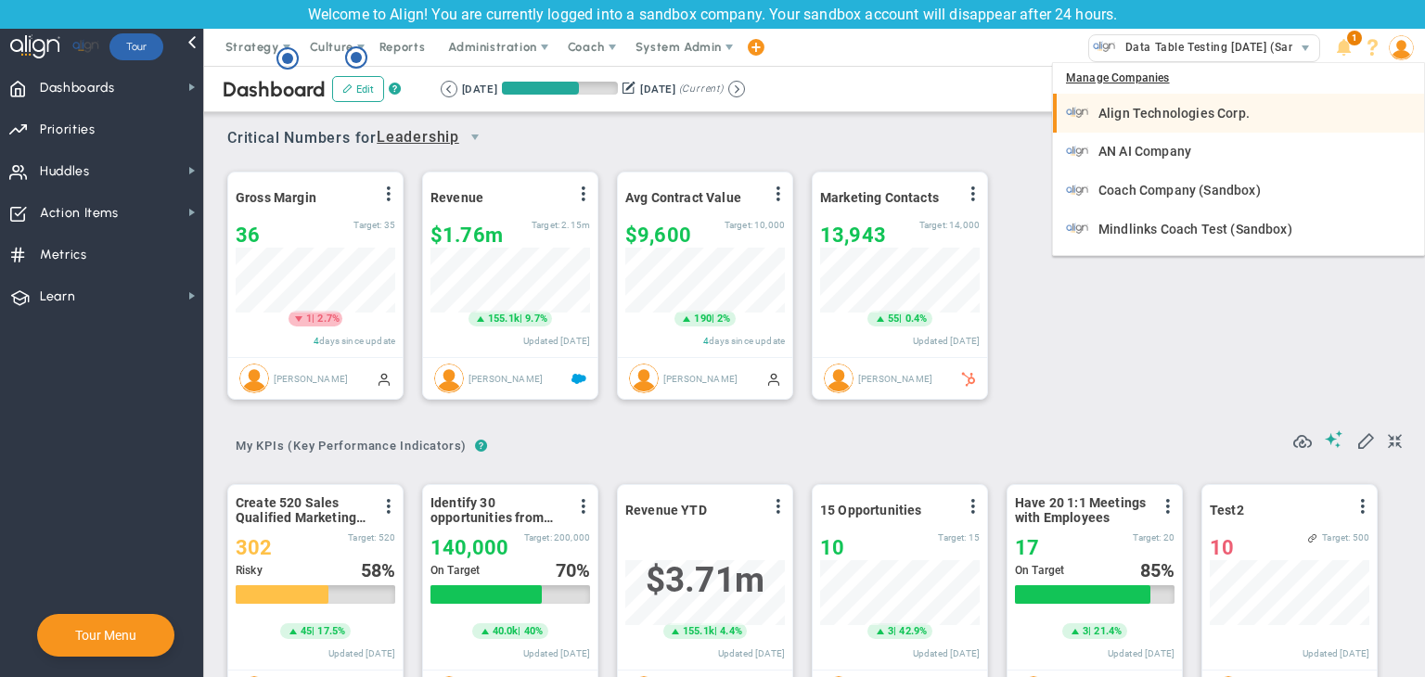
click at [1030, 107] on span "Align Technologies Corp." at bounding box center [1174, 113] width 151 height 13
